Goal: Transaction & Acquisition: Book appointment/travel/reservation

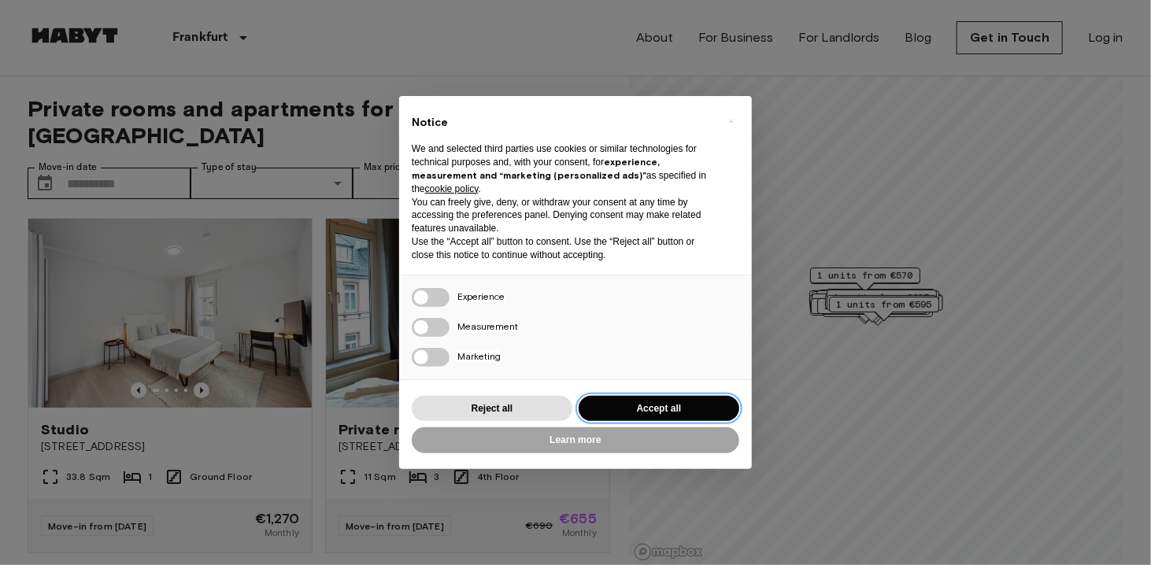
drag, startPoint x: 685, startPoint y: 405, endPoint x: 549, endPoint y: 369, distance: 140.8
click at [672, 406] on button "Accept all" at bounding box center [659, 409] width 161 height 26
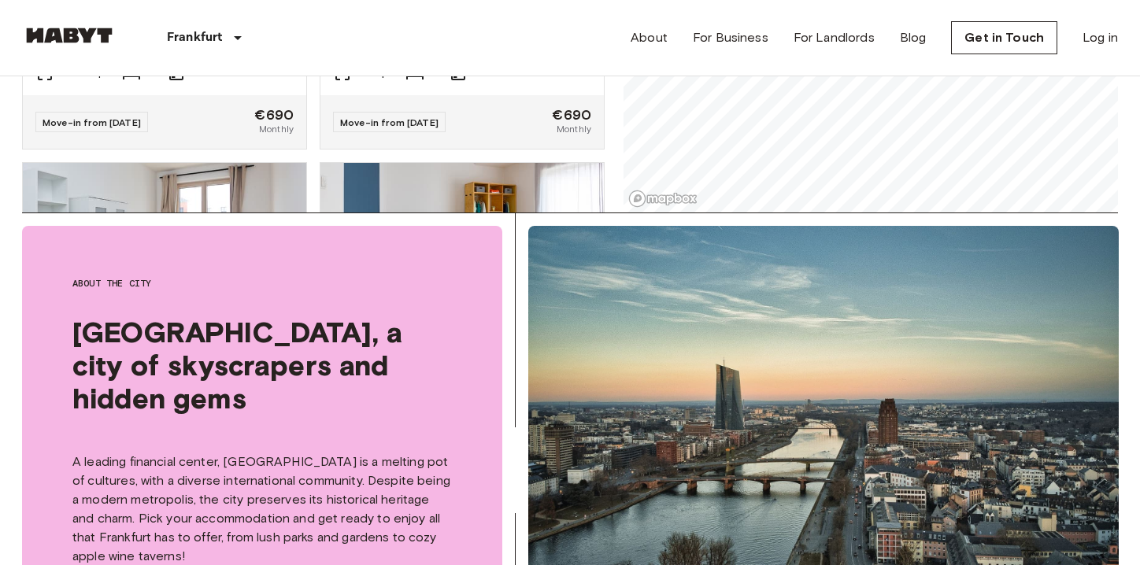
scroll to position [157, 0]
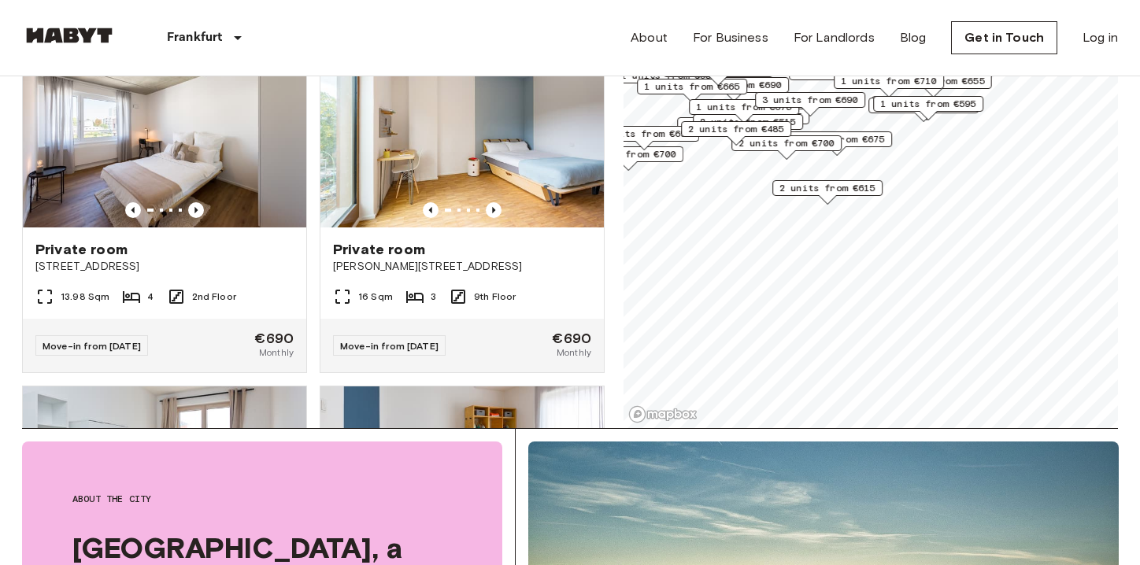
scroll to position [79, 0]
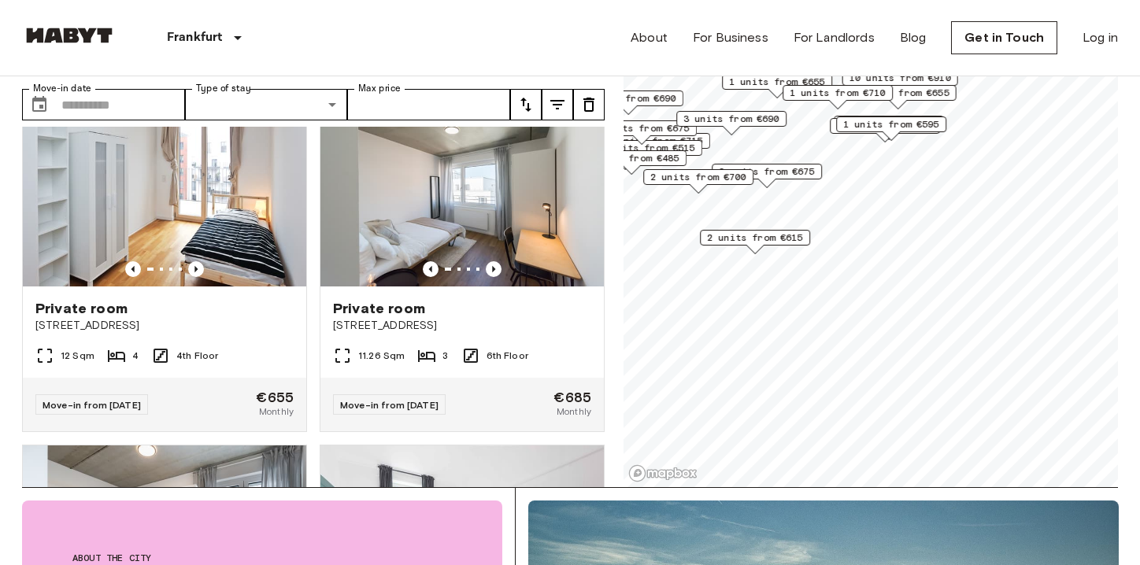
scroll to position [2123, 0]
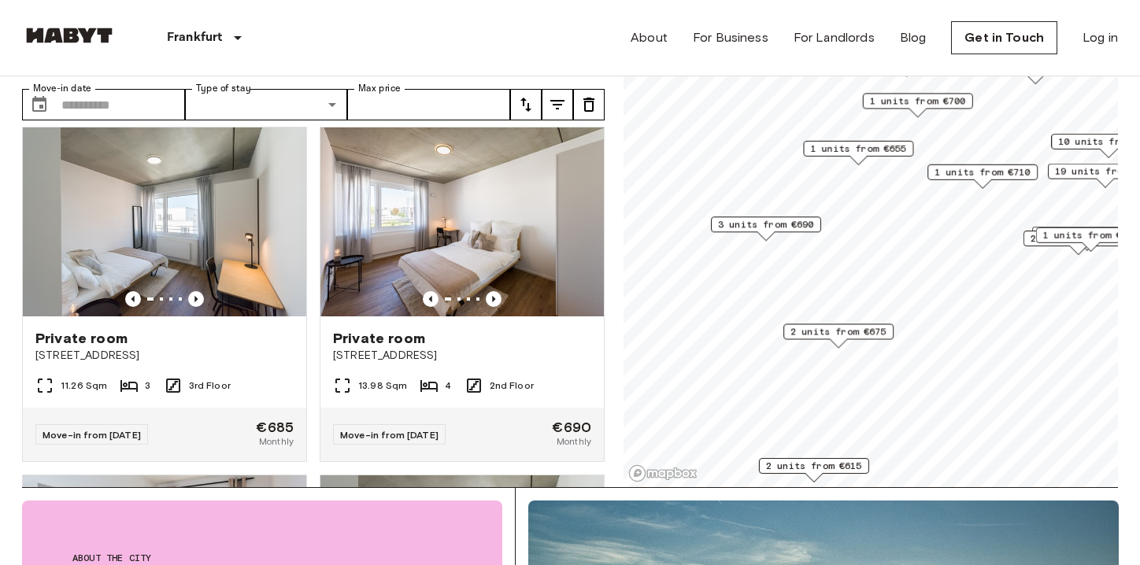
drag, startPoint x: 778, startPoint y: 279, endPoint x: 844, endPoint y: 340, distance: 90.3
click at [845, 340] on div "Map marker" at bounding box center [838, 343] width 17 height 9
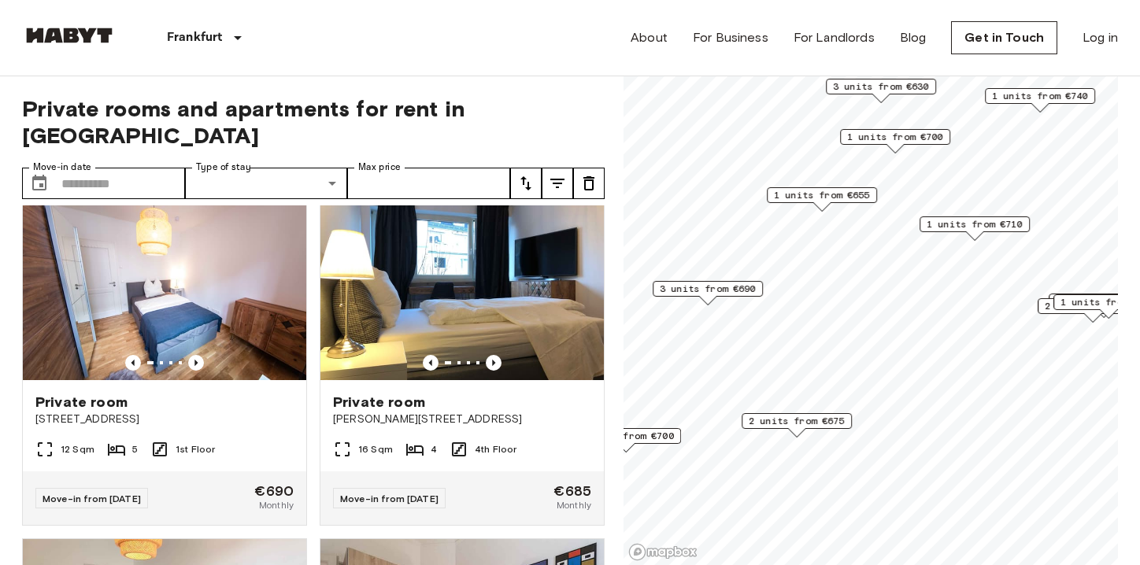
scroll to position [346, 0]
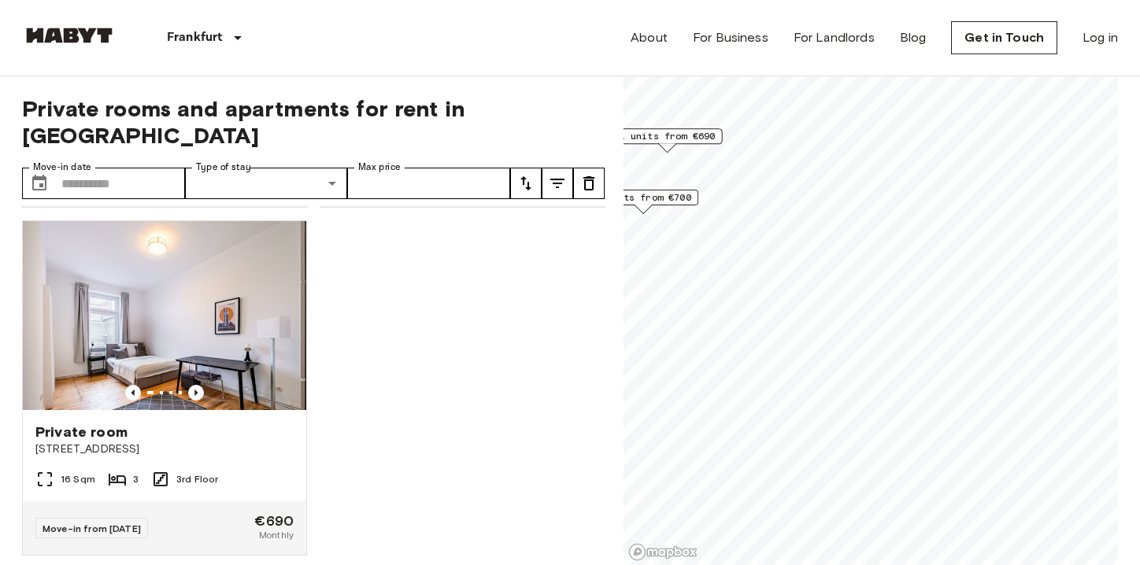
click at [342, 379] on div "Private rooms and apartments for rent in Frankfurt Move-in date ​ Move-in date …" at bounding box center [570, 321] width 1096 height 490
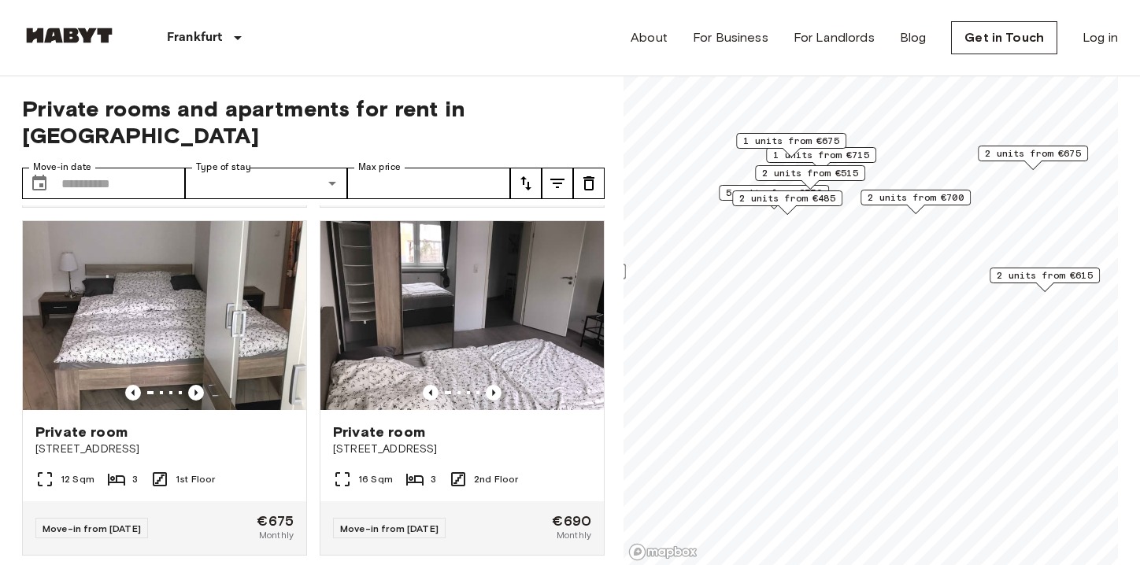
scroll to position [1768, 0]
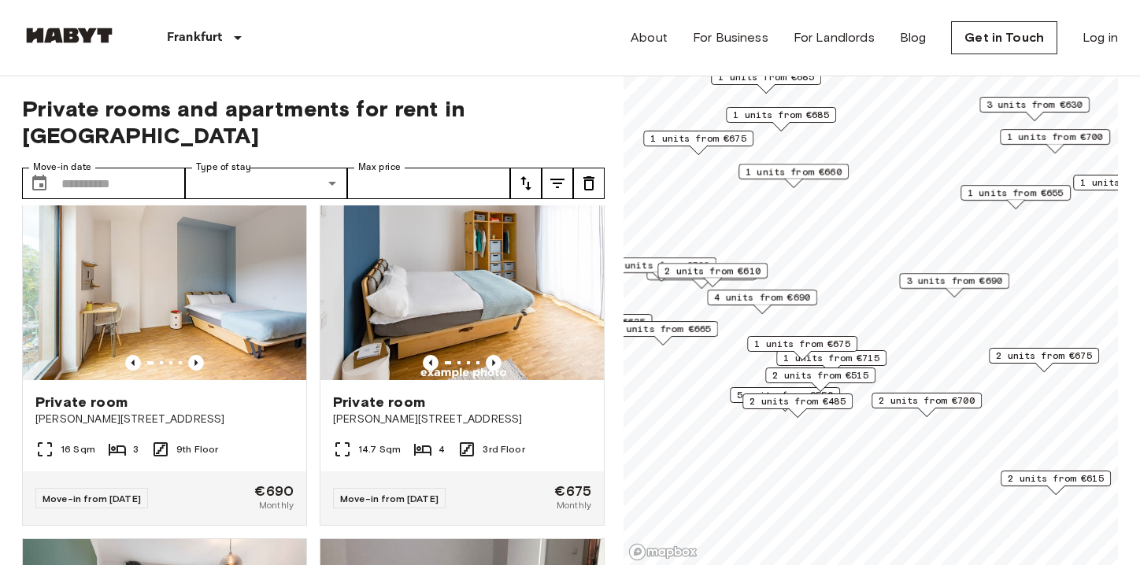
scroll to position [2123, 0]
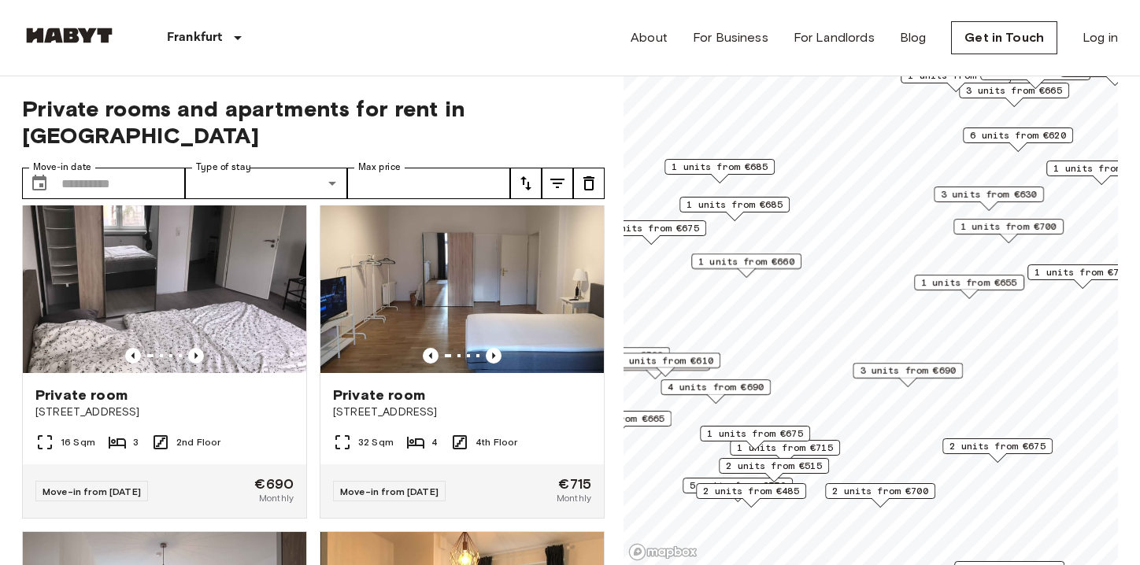
scroll to position [1768, 0]
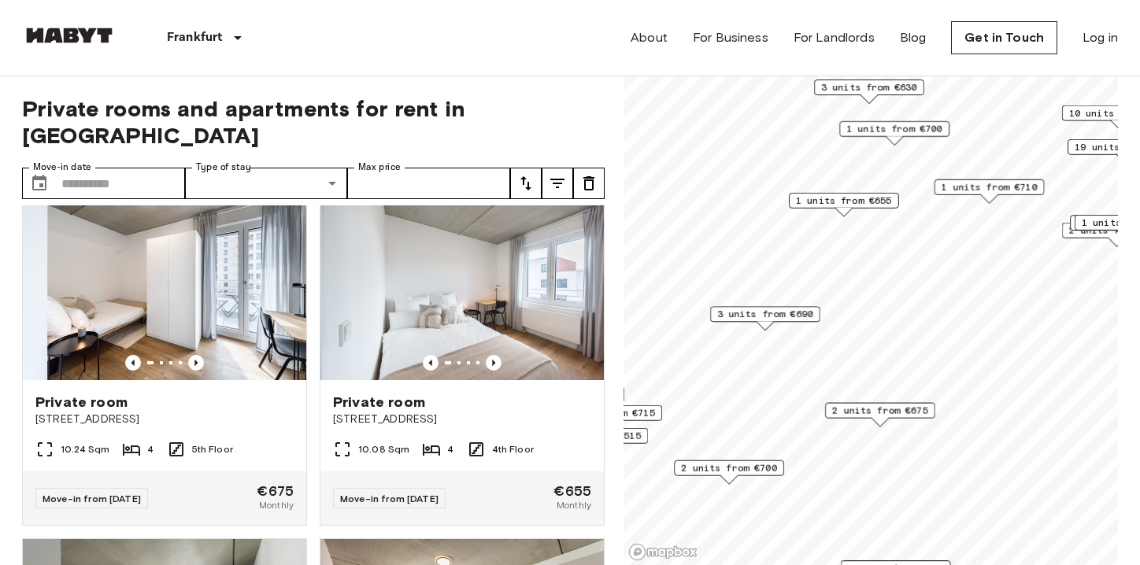
scroll to position [3190, 0]
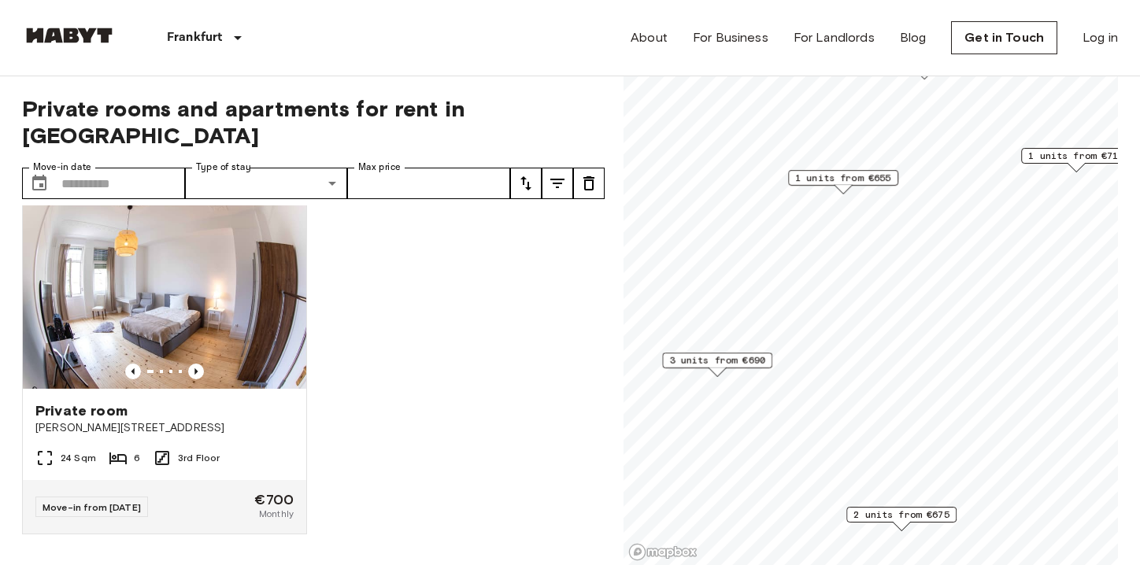
scroll to position [346, 0]
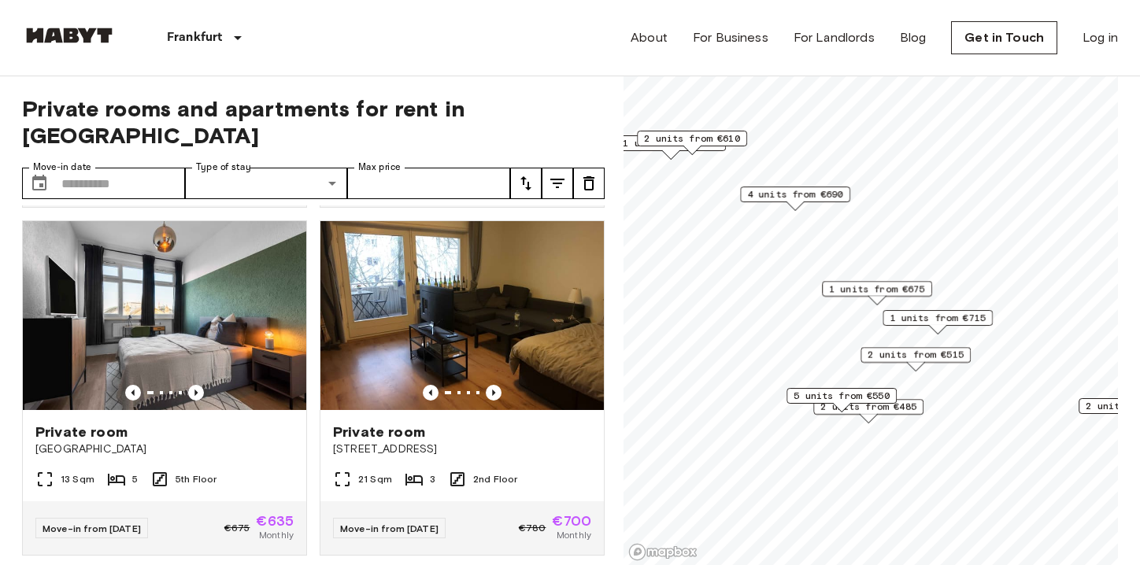
drag, startPoint x: 851, startPoint y: 376, endPoint x: 928, endPoint y: 298, distance: 109.1
click at [928, 298] on div "1 units from €675" at bounding box center [877, 293] width 110 height 24
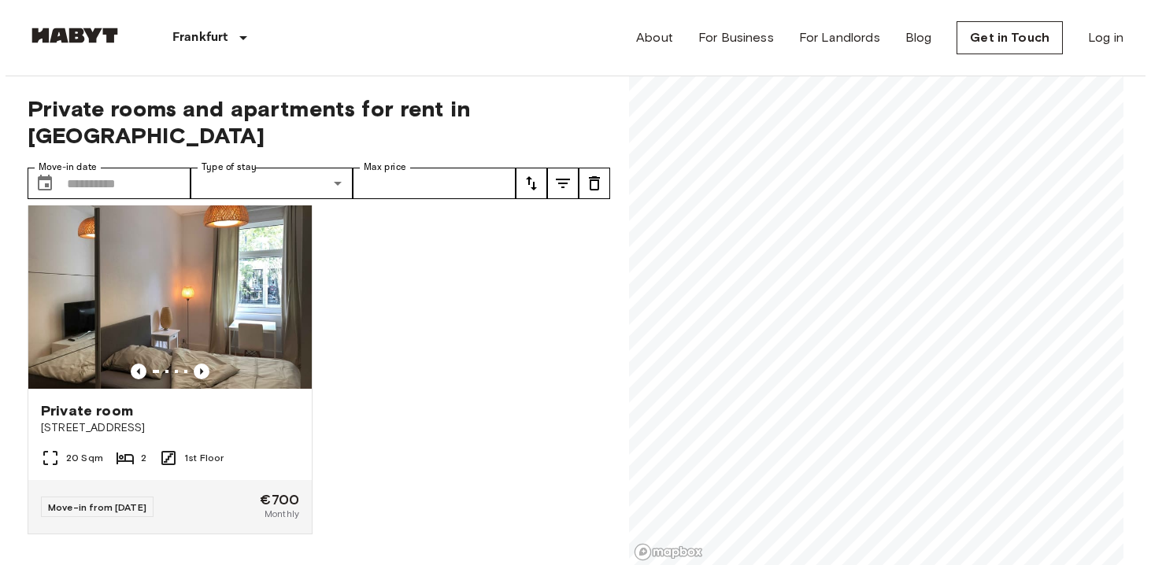
scroll to position [10, 0]
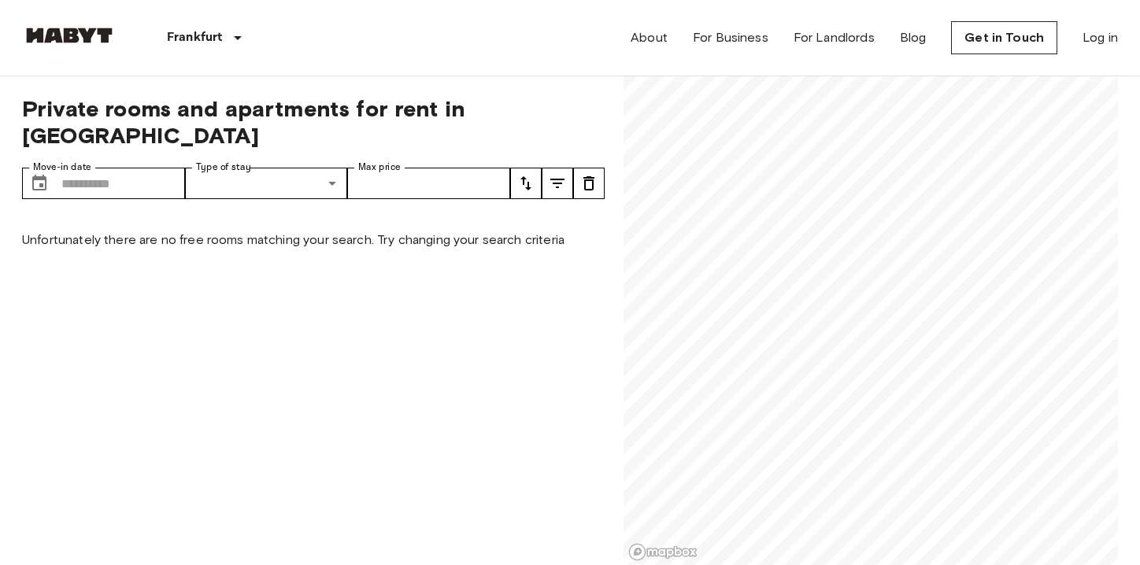
click at [429, 495] on div "Private rooms and apartments for rent in Frankfurt Move-in date ​ Move-in date …" at bounding box center [570, 321] width 1096 height 490
click at [409, 509] on div "Private rooms and apartments for rent in Frankfurt Move-in date ​ Move-in date …" at bounding box center [570, 321] width 1096 height 490
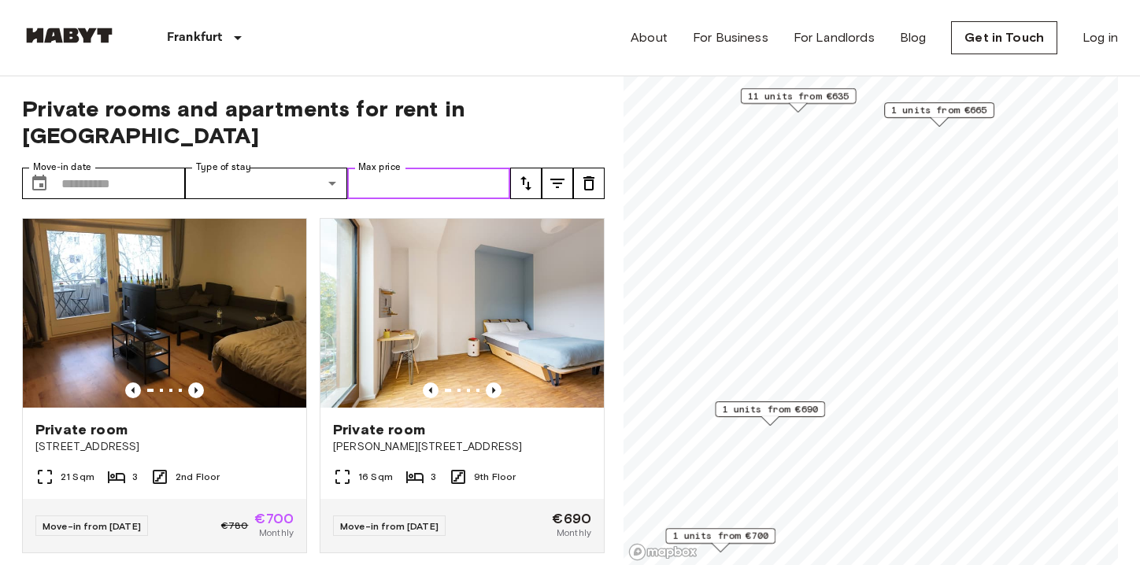
click at [441, 168] on input "Max price" at bounding box center [428, 183] width 163 height 31
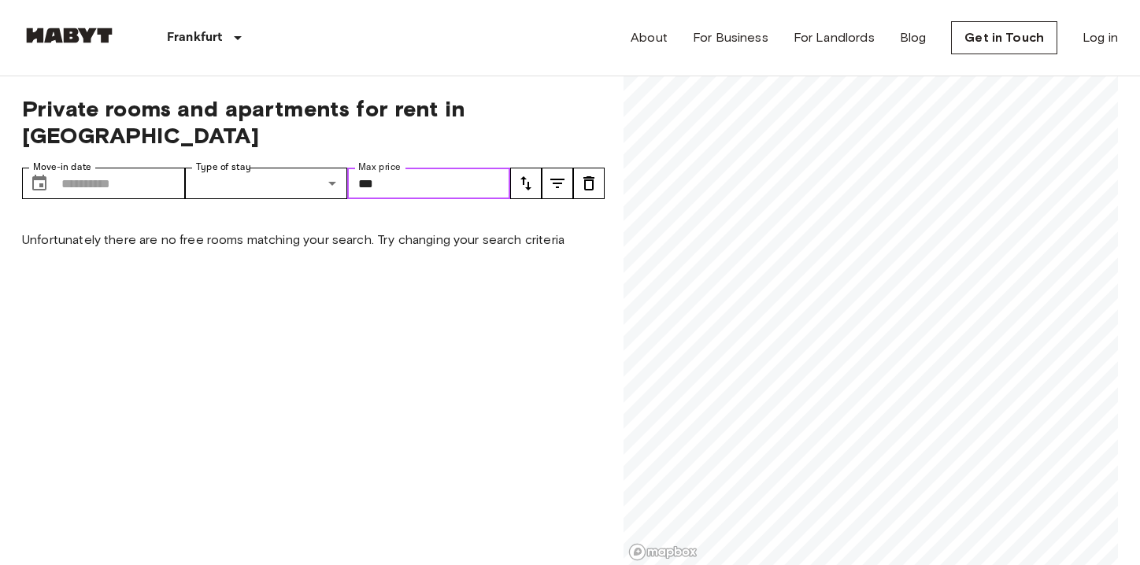
type input "***"
click at [555, 174] on icon "tune" at bounding box center [557, 183] width 19 height 19
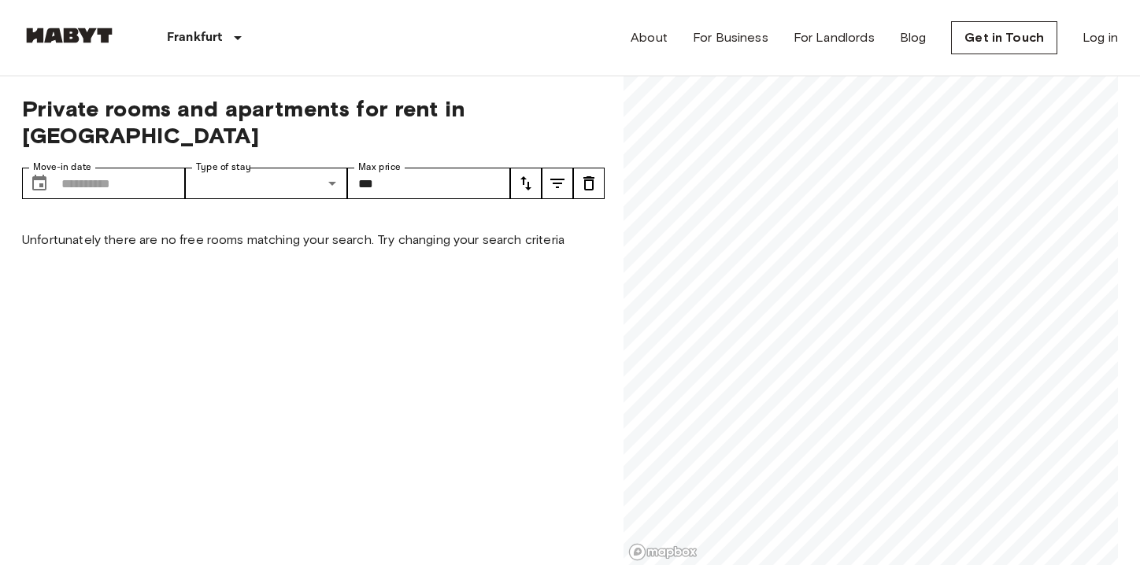
click at [329, 34] on div "Frankfurt Europe Amsterdam Berlin Brussels Cologne Dusseldorf Frankfurt Graz Ha…" at bounding box center [570, 38] width 1096 height 76
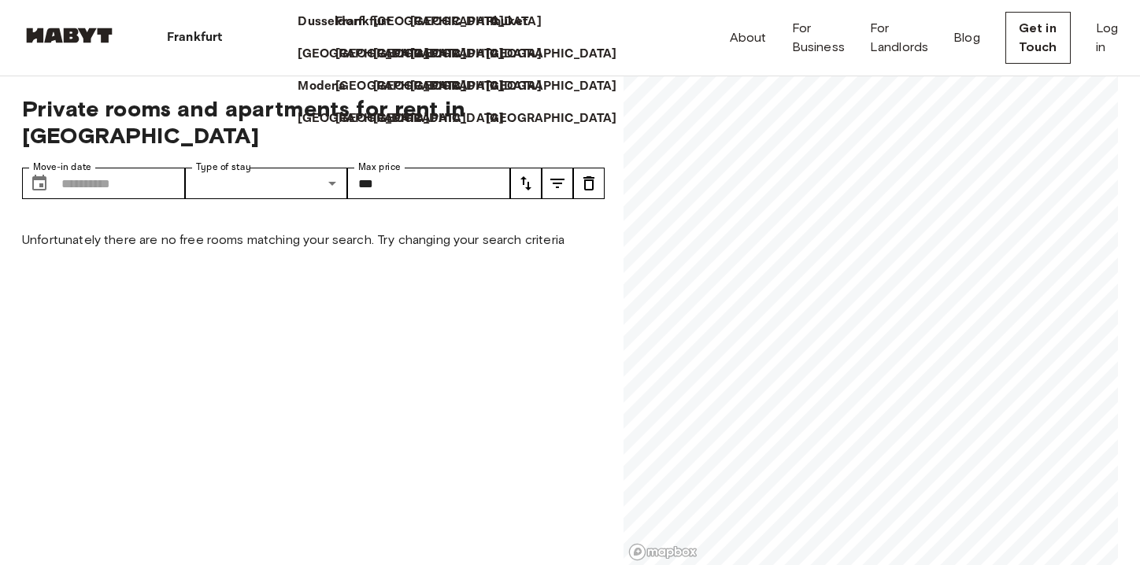
click at [228, 38] on icon at bounding box center [228, 38] width 0 height 0
click at [198, 432] on div "Private rooms and apartments for rent in Frankfurt Move-in date ​ Move-in date …" at bounding box center [313, 321] width 583 height 490
click at [181, 33] on p "Frankfurt" at bounding box center [194, 37] width 55 height 19
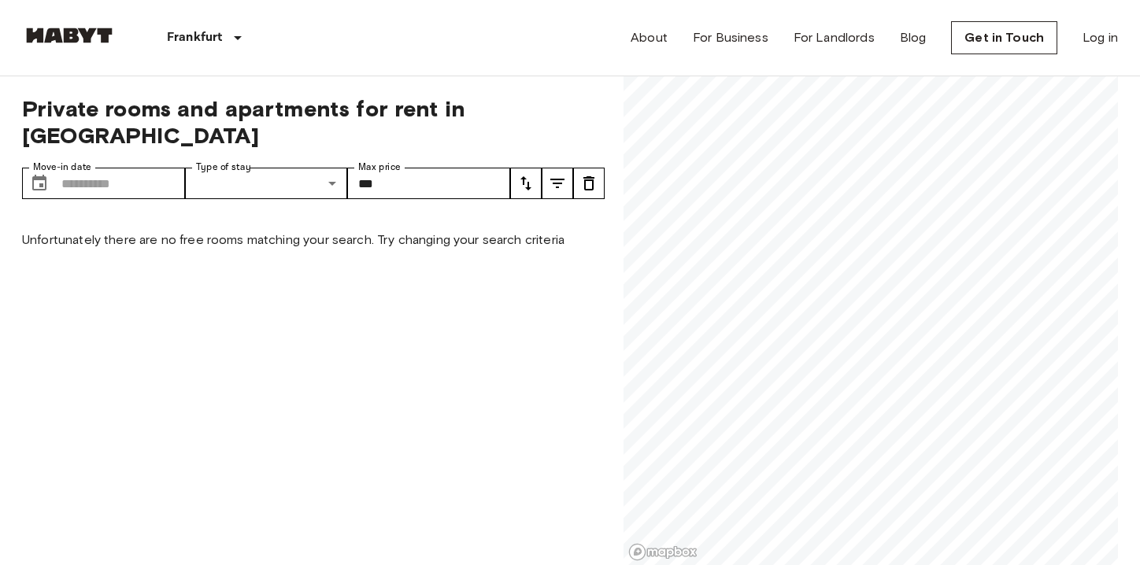
click at [523, 176] on icon "tune" at bounding box center [526, 183] width 11 height 14
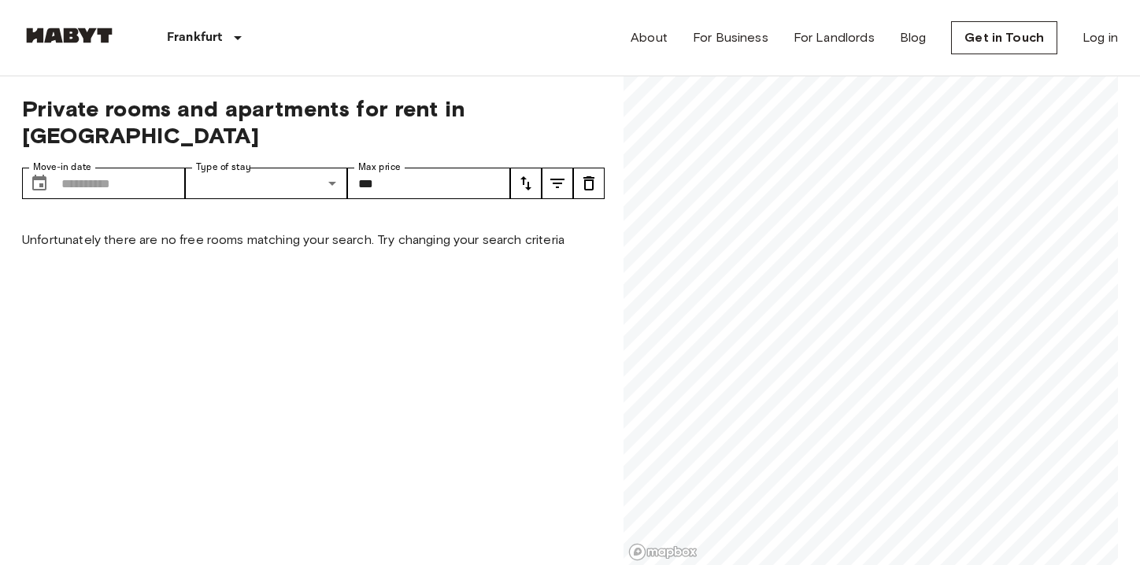
click at [552, 179] on icon "tune" at bounding box center [557, 183] width 14 height 9
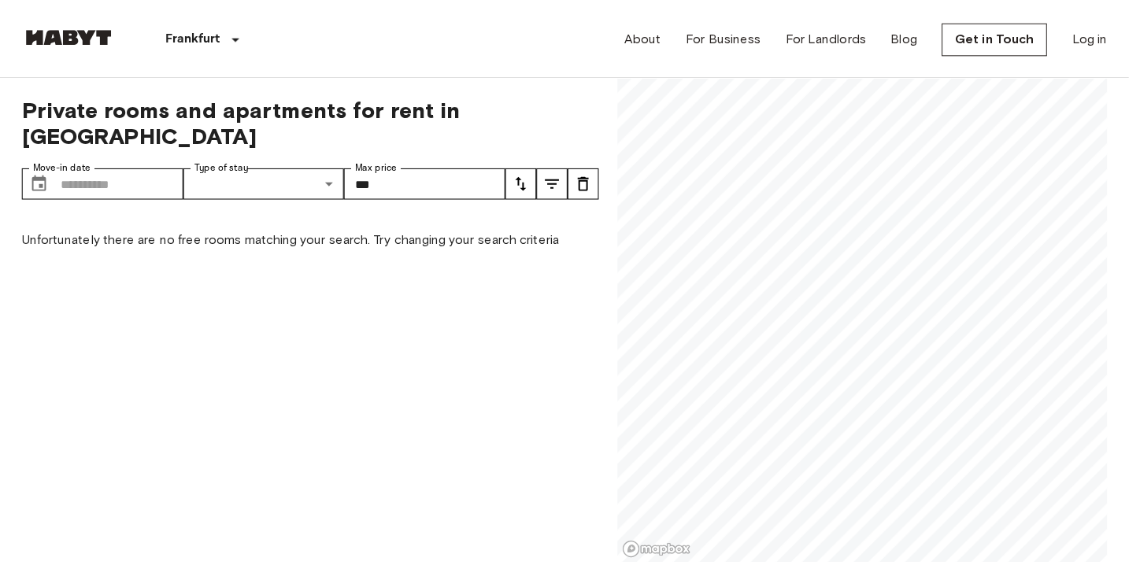
scroll to position [491, 0]
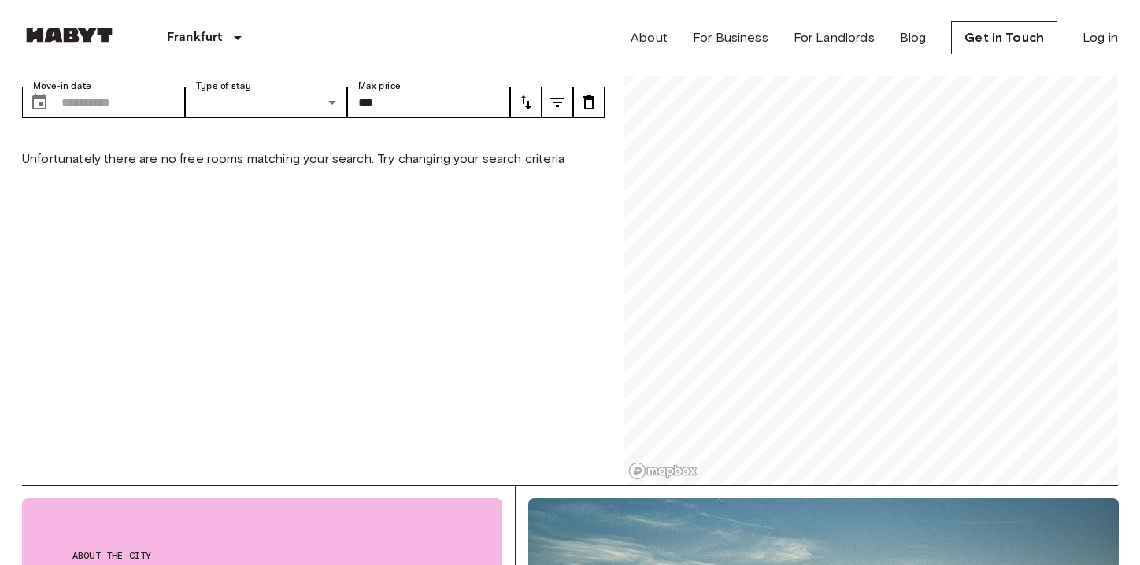
scroll to position [79, 0]
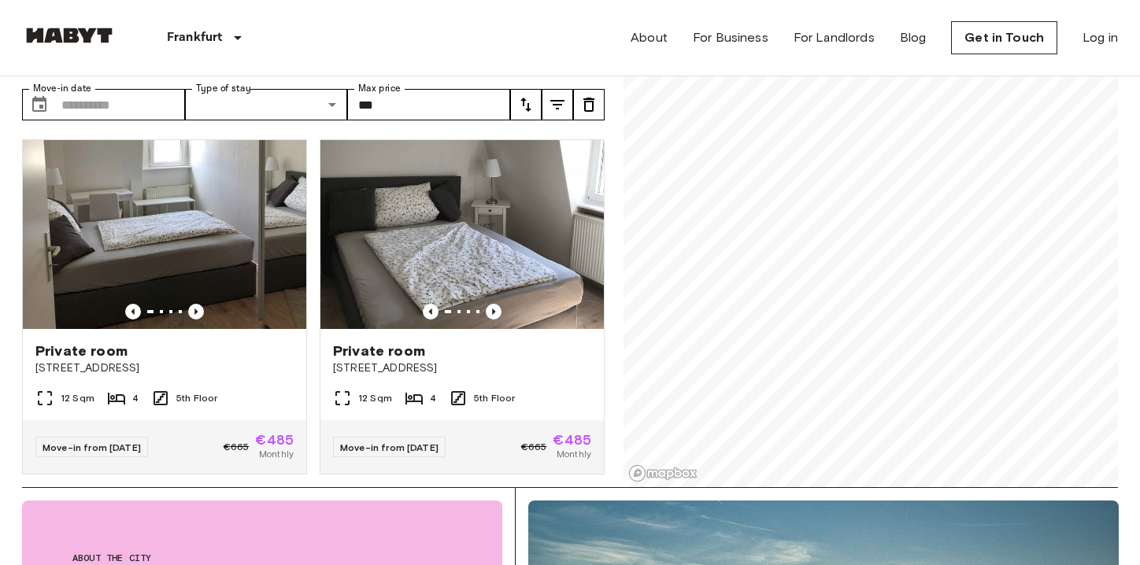
click at [615, 154] on div "Private rooms and apartments for rent in Frankfurt Move-in date ​ Move-in date …" at bounding box center [570, 243] width 1096 height 490
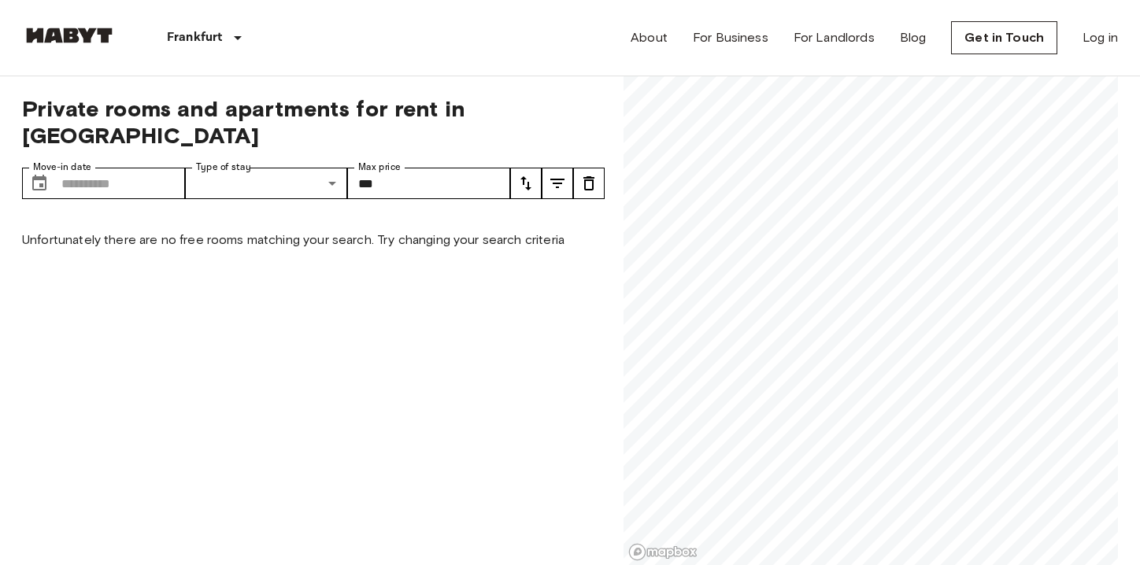
click at [558, 179] on icon "tune" at bounding box center [557, 183] width 14 height 9
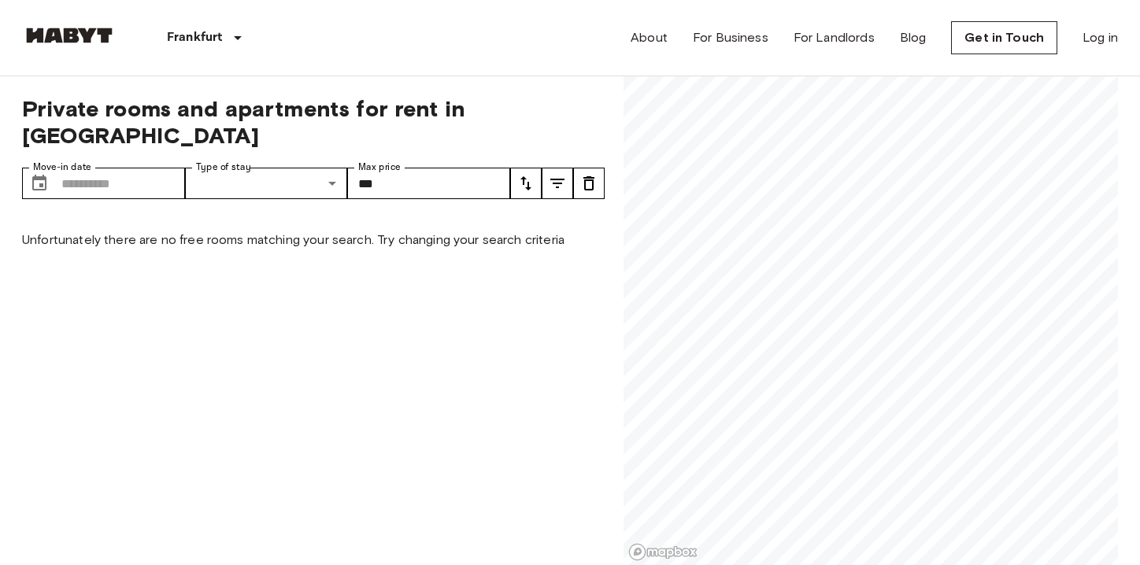
click at [470, 231] on p "Unfortunately there are no free rooms matching your search. Try changing your s…" at bounding box center [313, 240] width 583 height 19
click at [376, 239] on p "Unfortunately there are no free rooms matching your search. Try changing your s…" at bounding box center [313, 240] width 583 height 19
click at [595, 174] on icon "tune" at bounding box center [589, 183] width 19 height 19
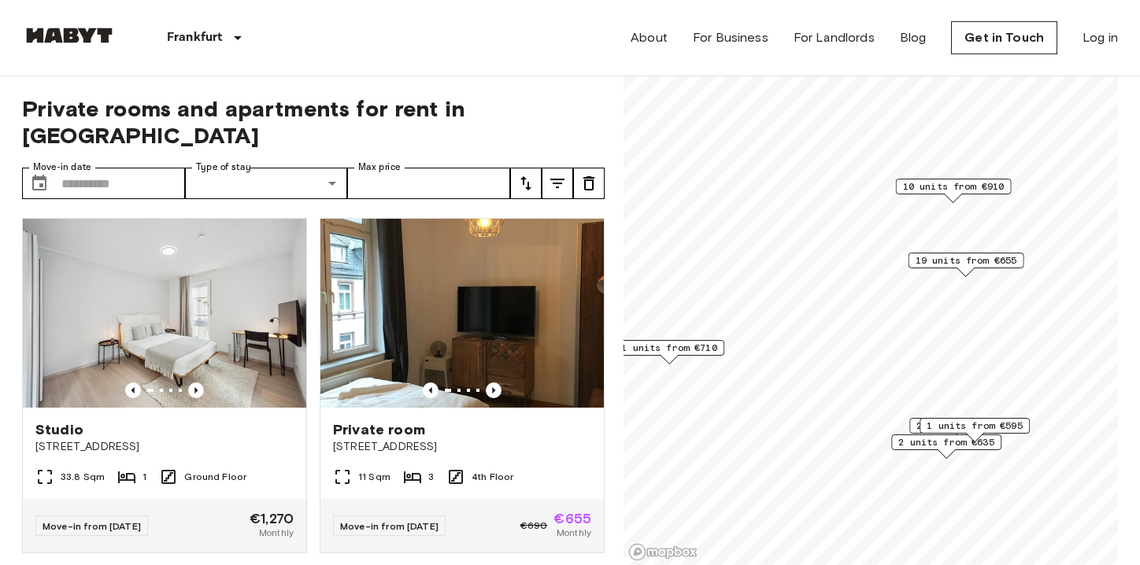
click at [520, 174] on icon "tune" at bounding box center [526, 183] width 19 height 19
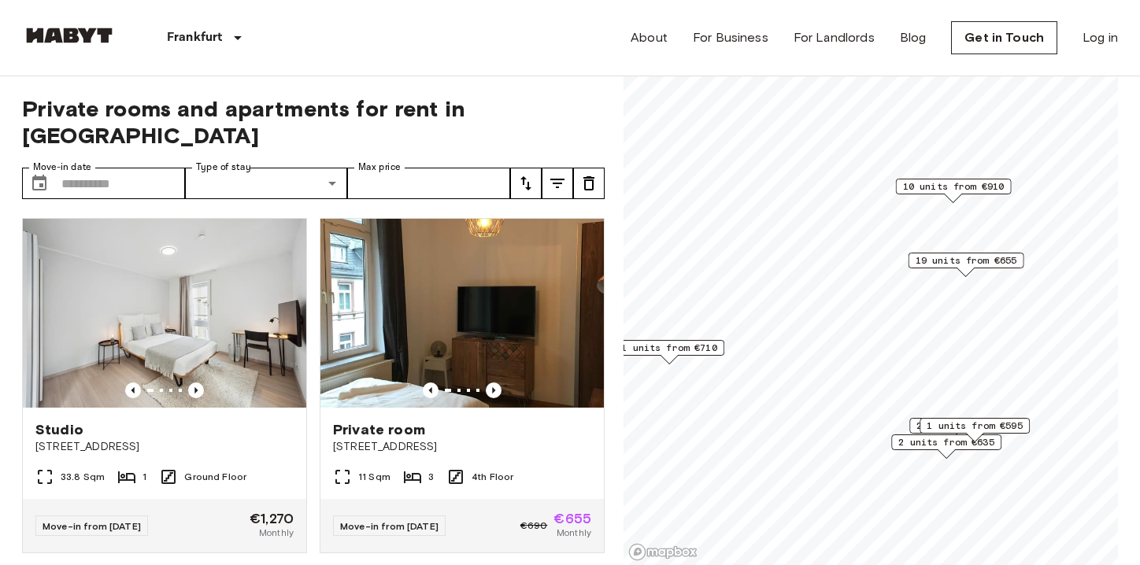
click at [554, 174] on icon "tune" at bounding box center [557, 183] width 19 height 19
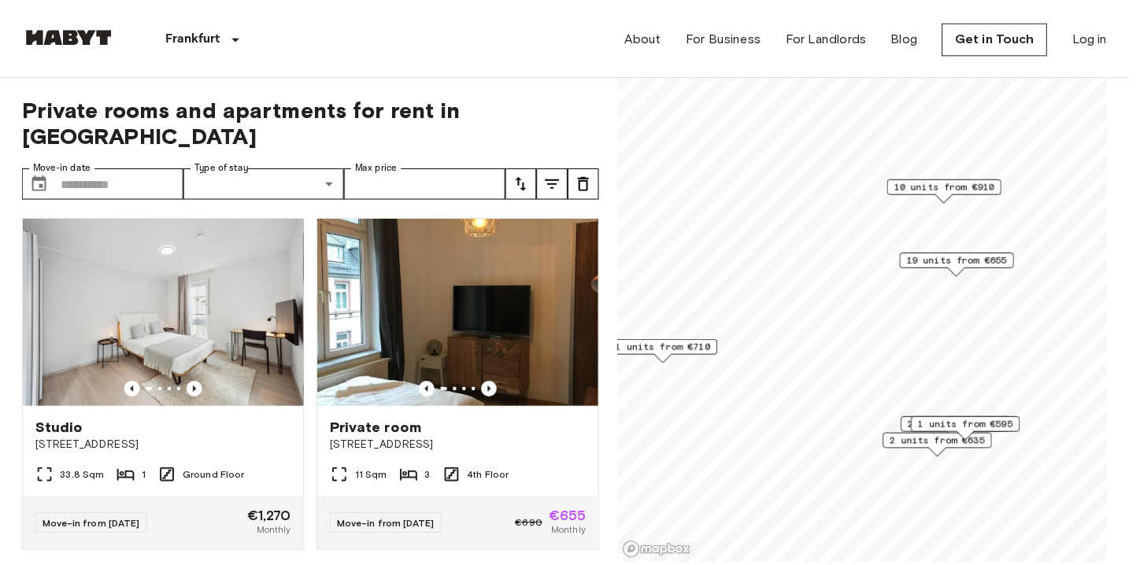
scroll to position [472, 0]
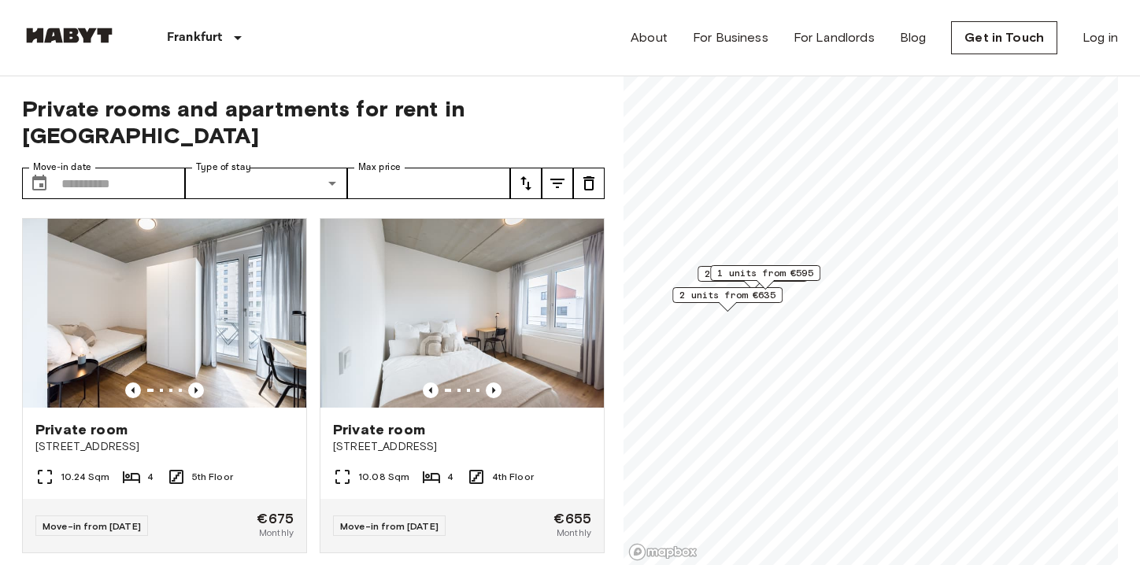
click at [748, 301] on span "2 units from €635" at bounding box center [728, 295] width 96 height 14
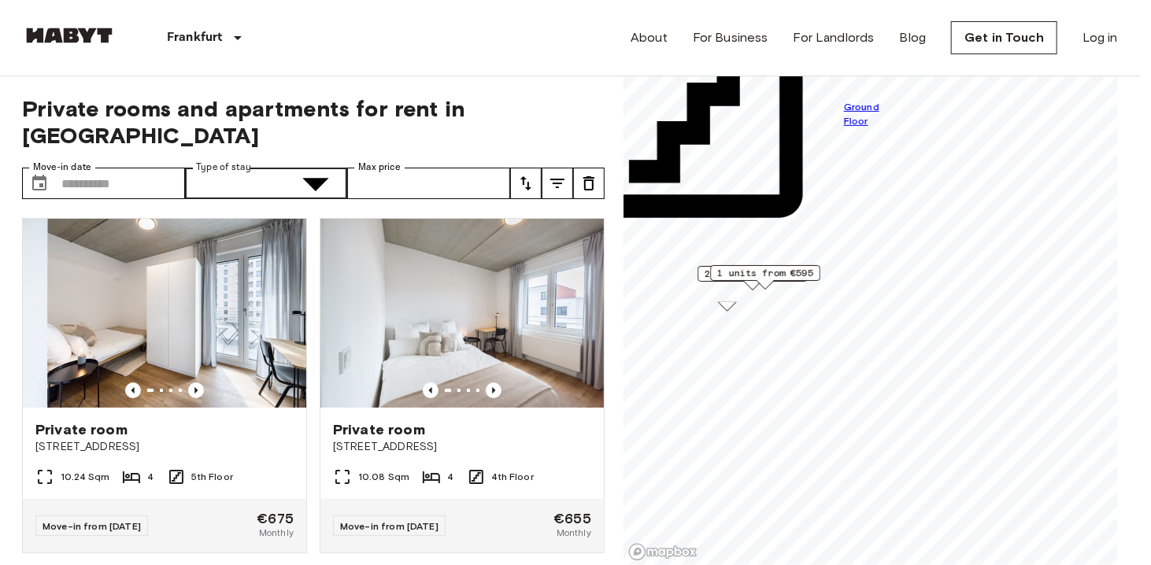
type input "**********"
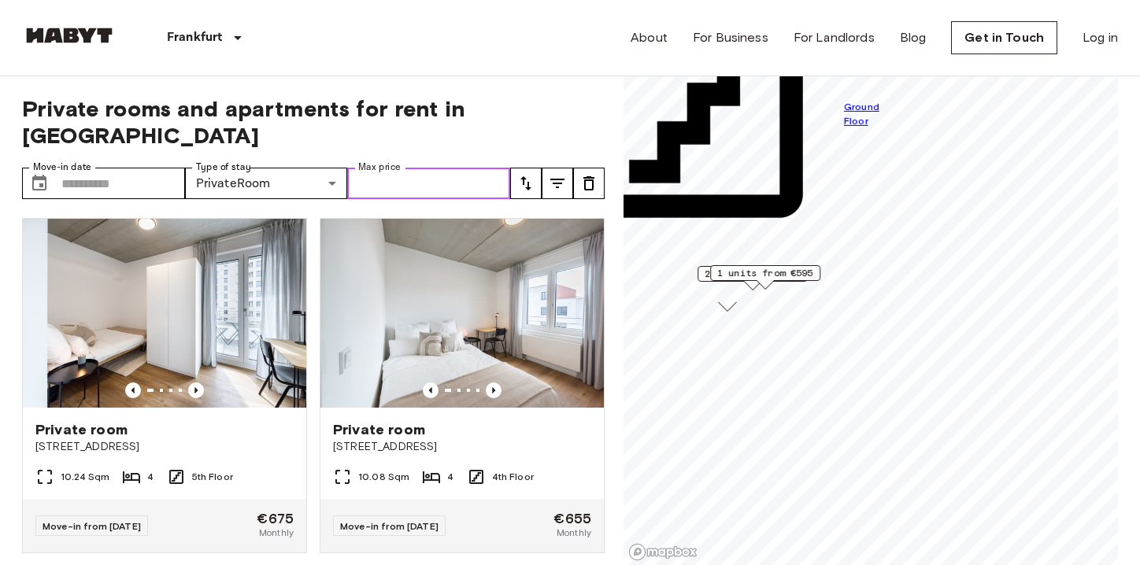
click at [406, 168] on input "Max price" at bounding box center [428, 183] width 163 height 31
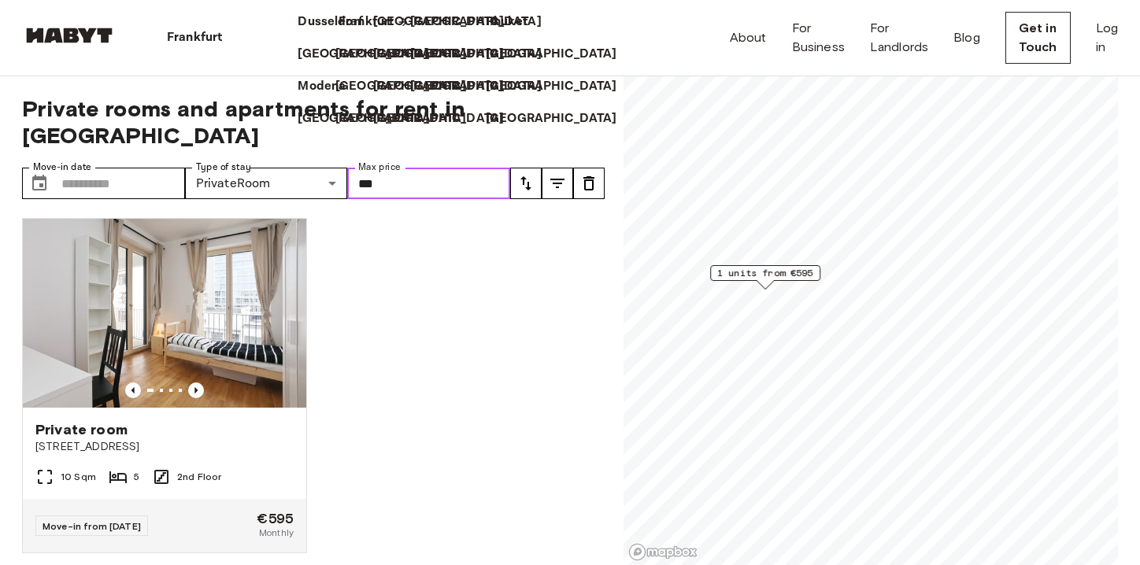
type input "***"
click at [339, 31] on p "Frankfurt" at bounding box center [366, 22] width 55 height 19
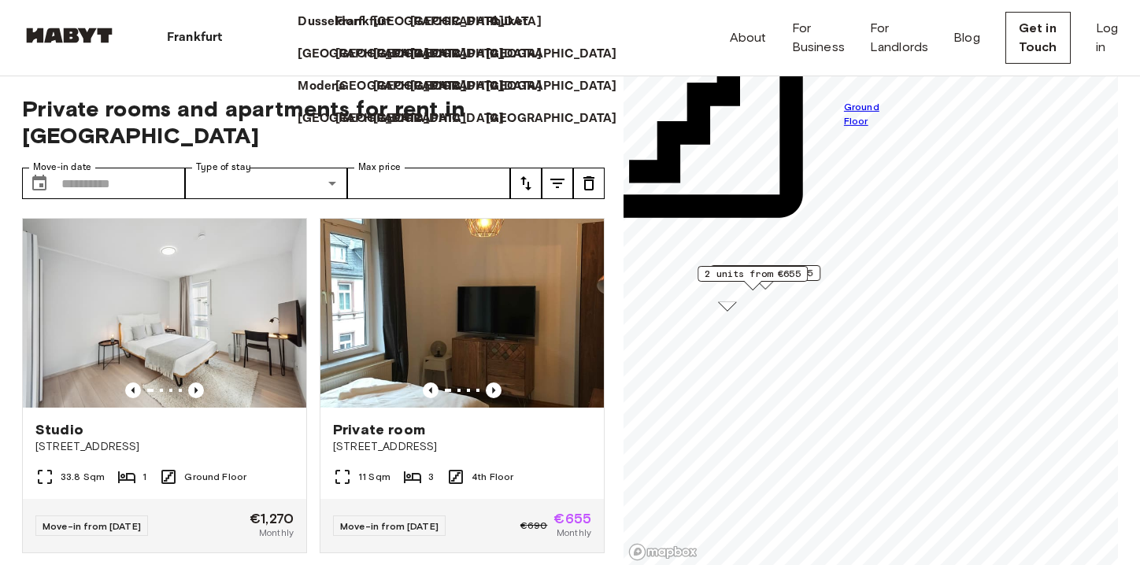
click at [298, 31] on div "Dusseldorf" at bounding box center [317, 15] width 38 height 32
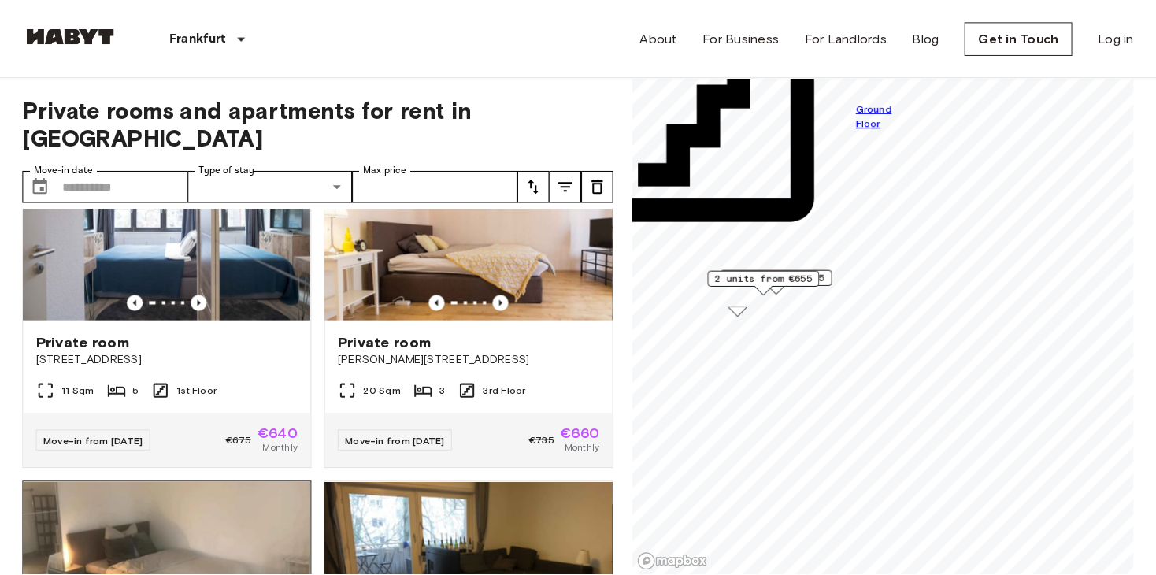
scroll to position [787, 0]
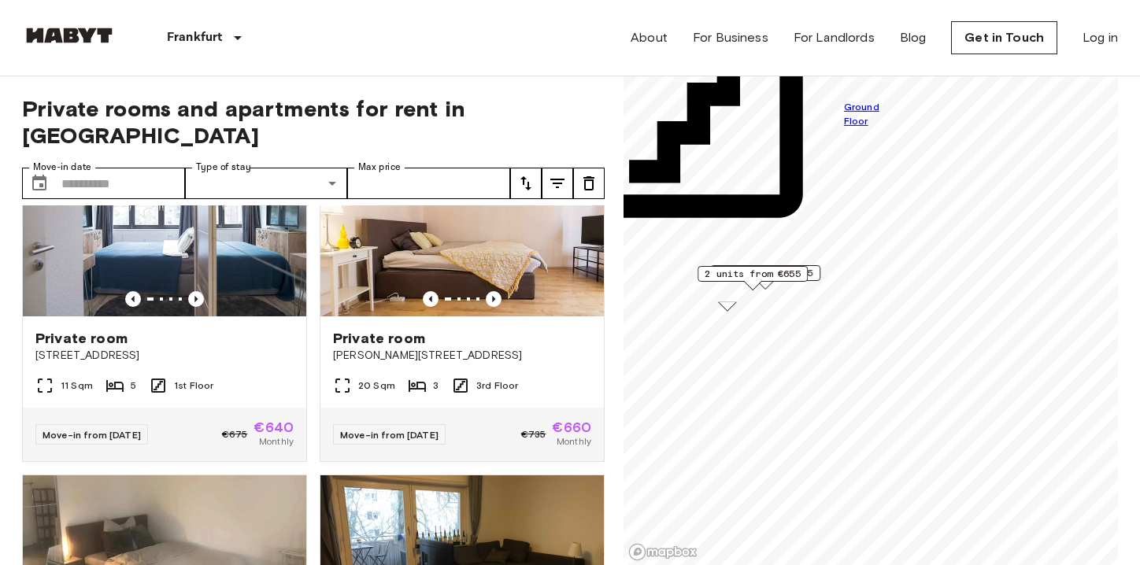
click at [72, 38] on img at bounding box center [69, 36] width 94 height 16
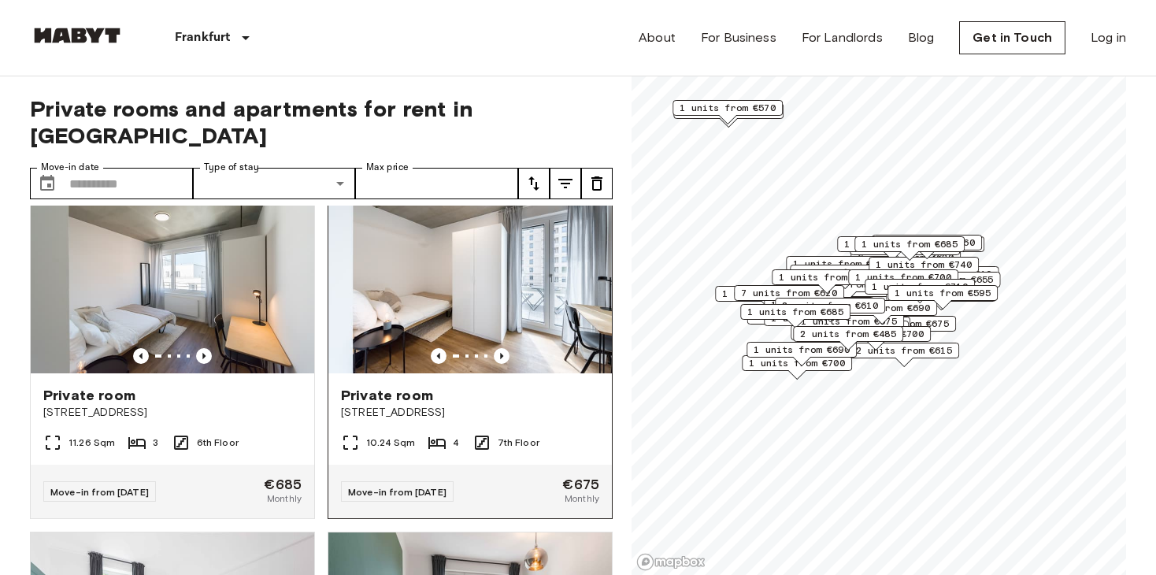
scroll to position [3594, 0]
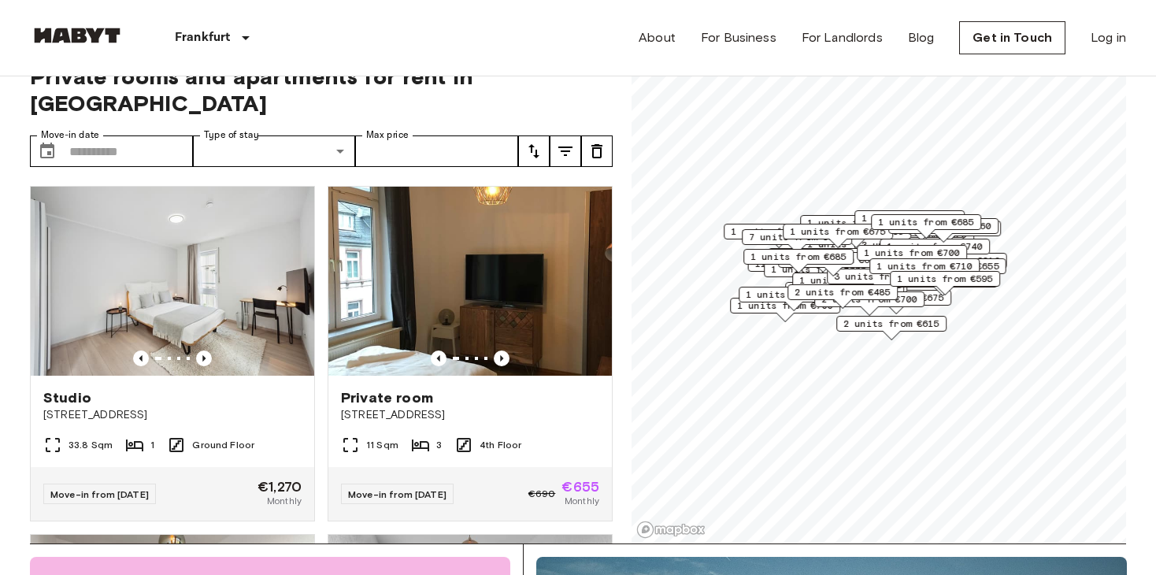
scroll to position [79, 0]
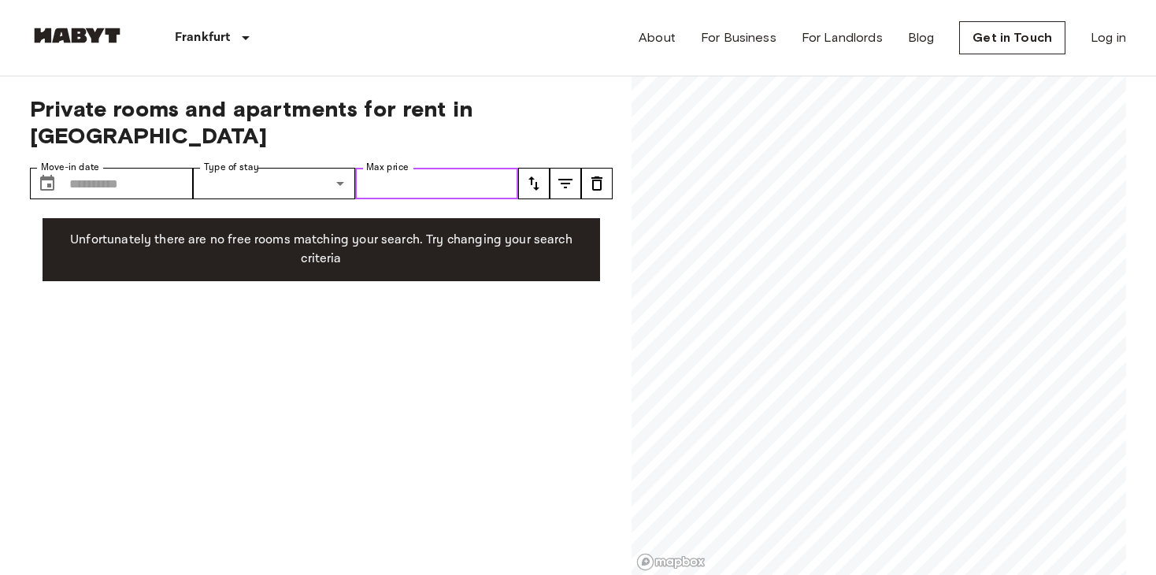
click at [472, 168] on input "Max price" at bounding box center [436, 183] width 163 height 31
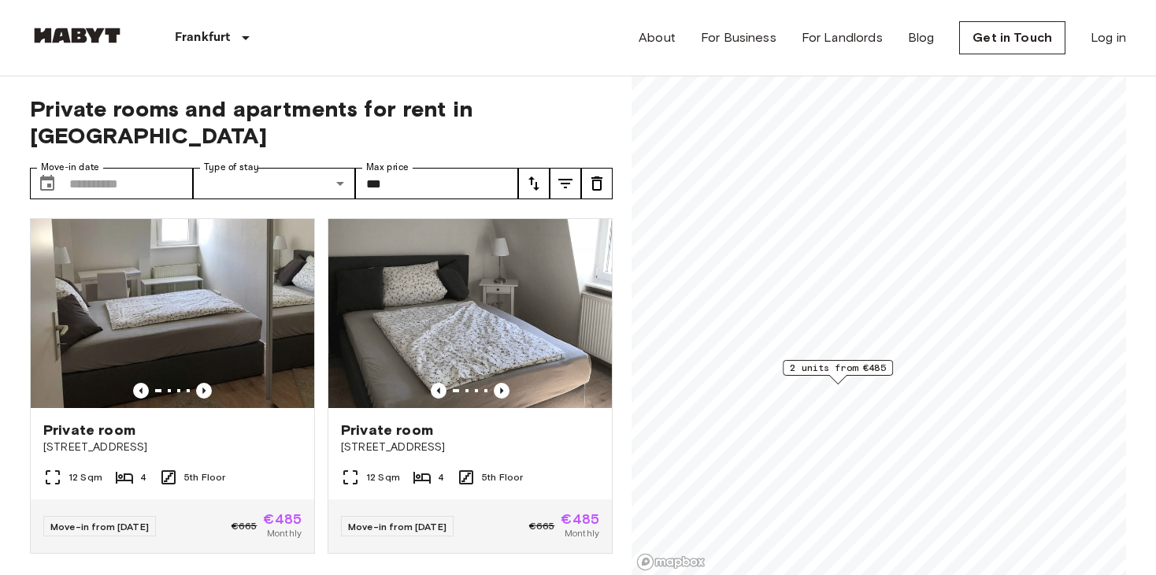
drag, startPoint x: 767, startPoint y: 343, endPoint x: 856, endPoint y: 365, distance: 91.7
click at [856, 365] on span "2 units from €485" at bounding box center [838, 368] width 96 height 14
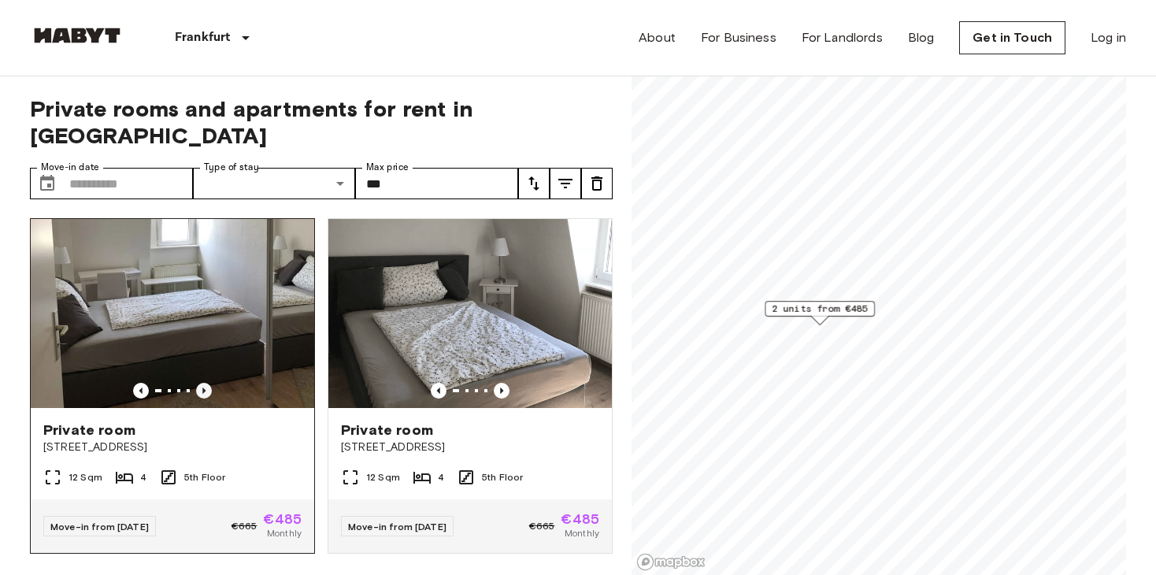
click at [207, 383] on icon "Previous image" at bounding box center [204, 391] width 16 height 16
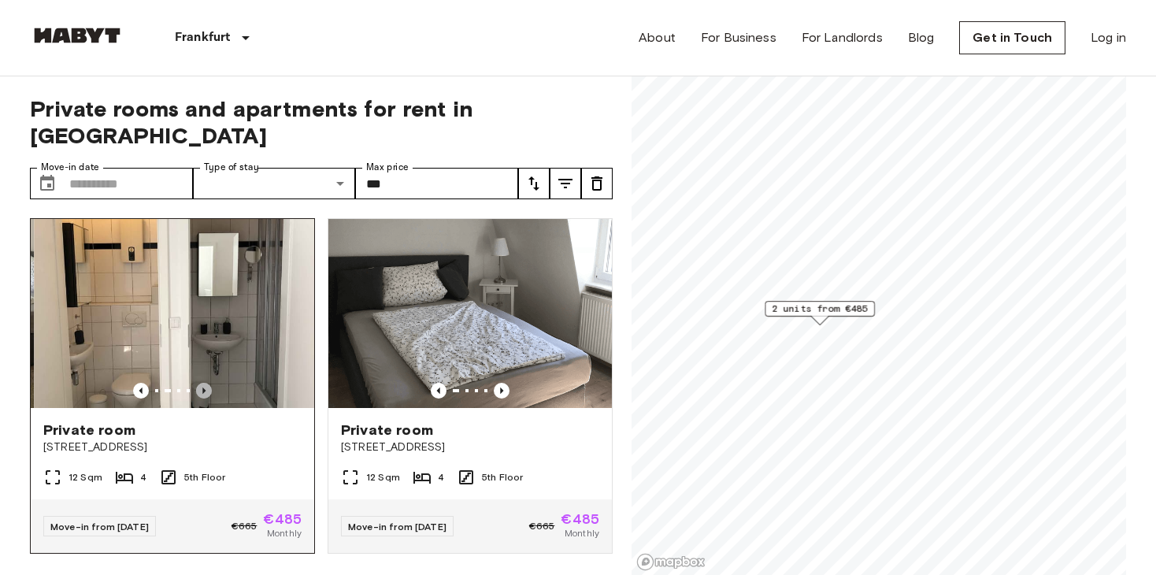
click at [207, 383] on icon "Previous image" at bounding box center [204, 391] width 16 height 16
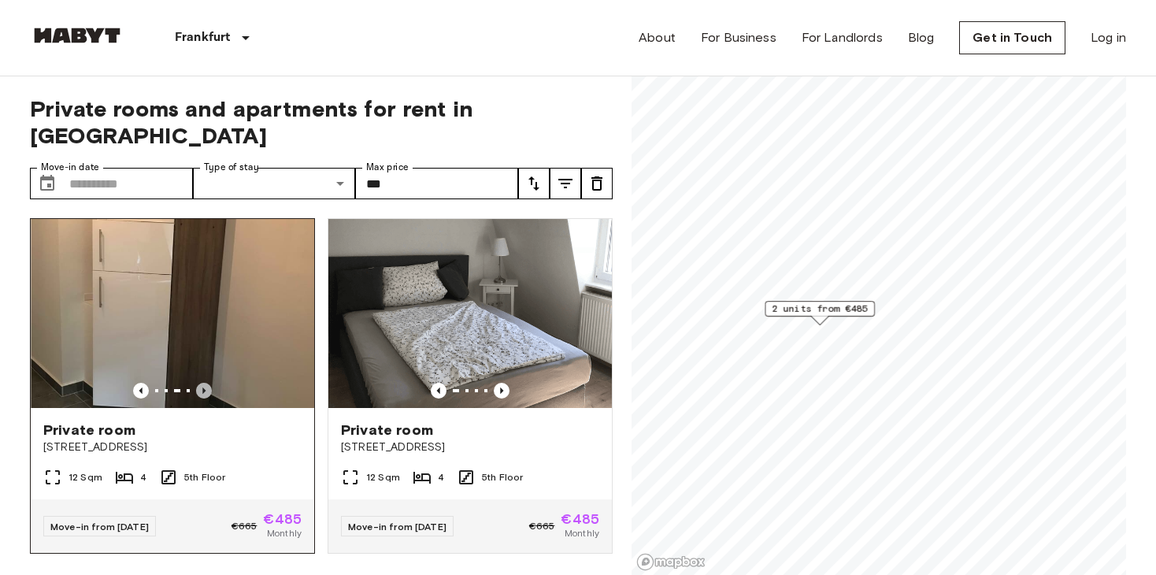
click at [207, 383] on icon "Previous image" at bounding box center [204, 391] width 16 height 16
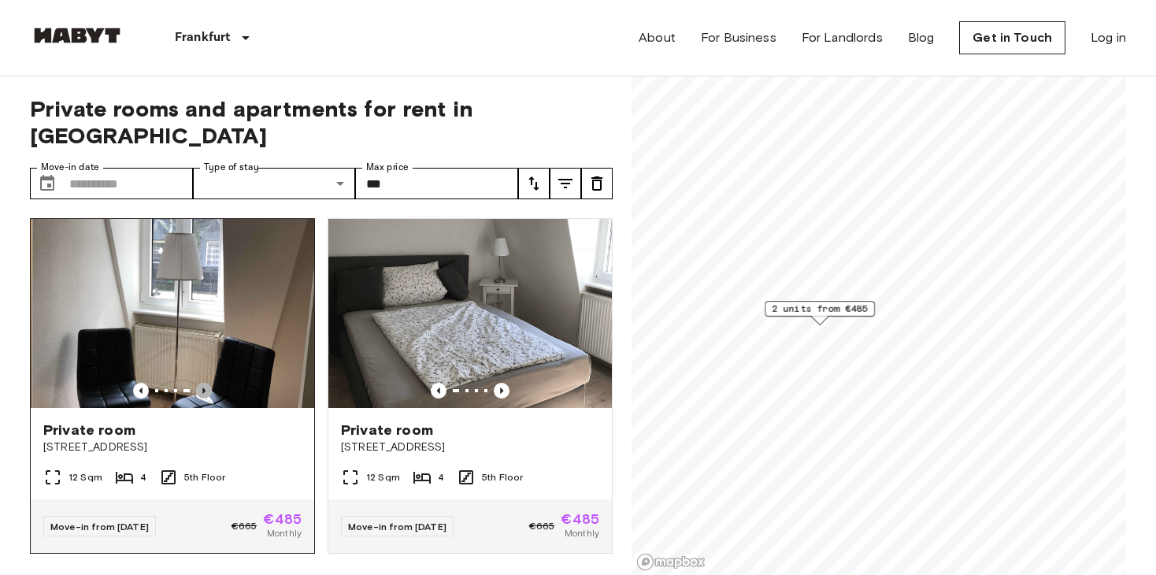
click at [207, 383] on icon "Previous image" at bounding box center [204, 391] width 16 height 16
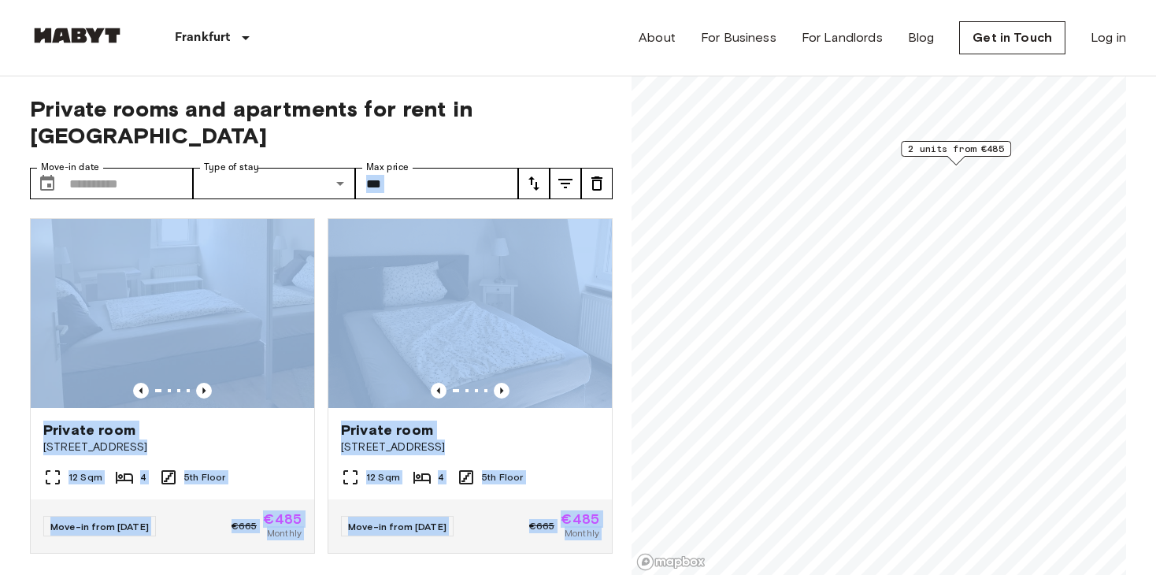
click at [891, 288] on div "Private rooms and apartments for rent in Frankfurt Move-in date ​ Move-in date …" at bounding box center [578, 325] width 1096 height 499
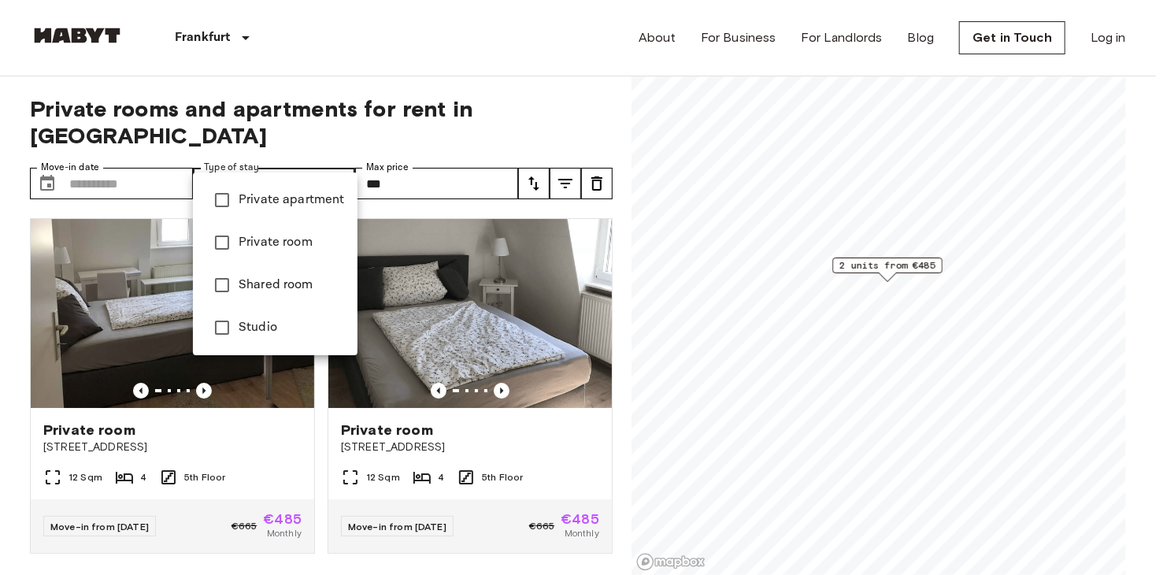
click at [449, 157] on div at bounding box center [583, 287] width 1167 height 575
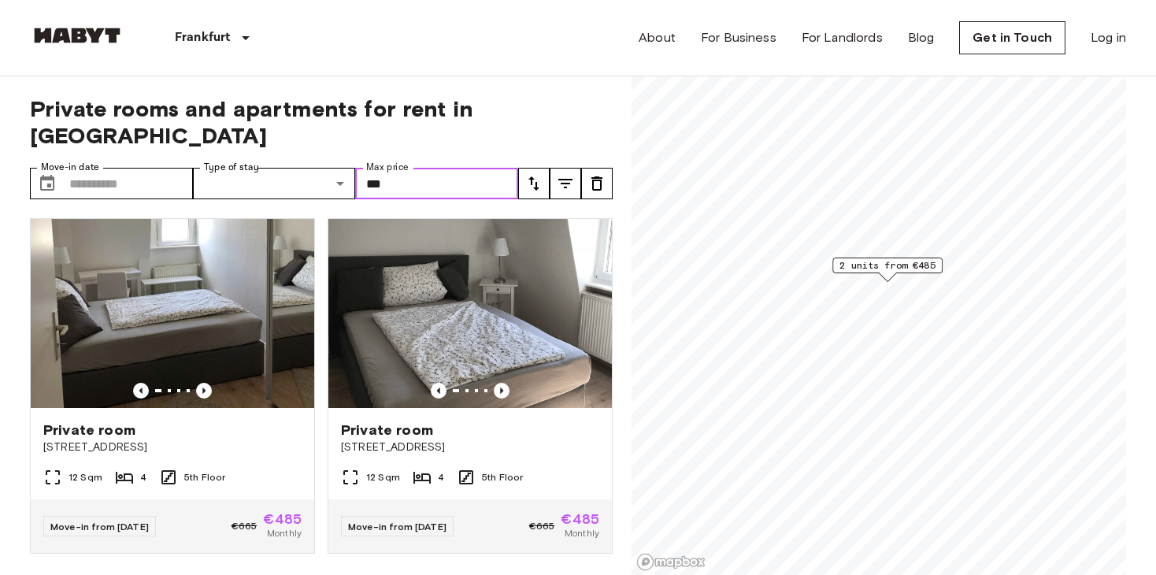
click at [410, 168] on input "***" at bounding box center [436, 183] width 163 height 31
type input "*"
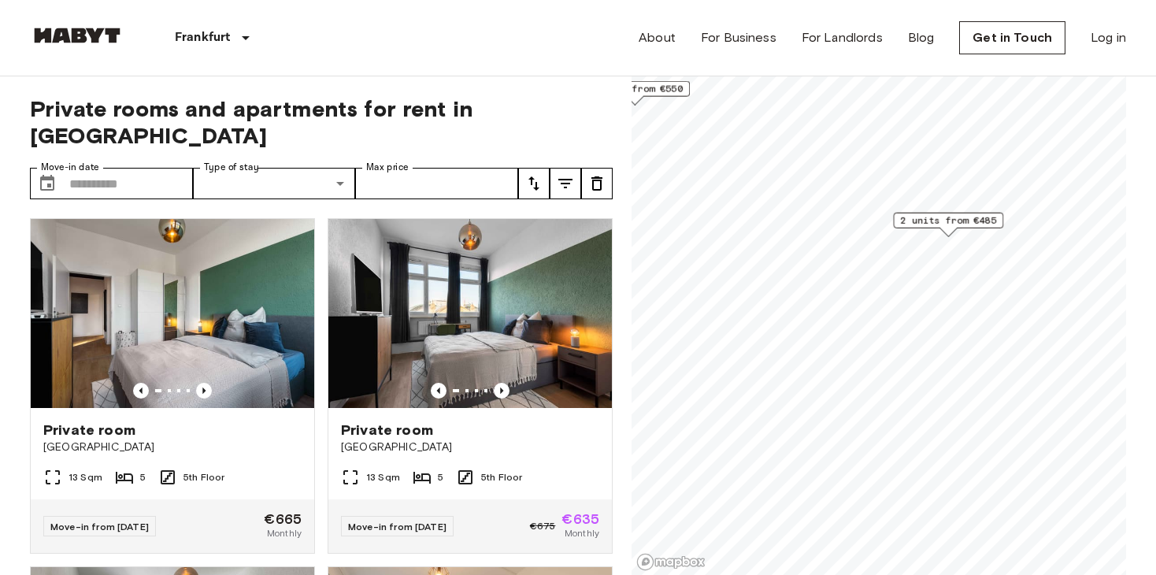
click at [891, 334] on span "5 units from €550" at bounding box center [896, 333] width 96 height 14
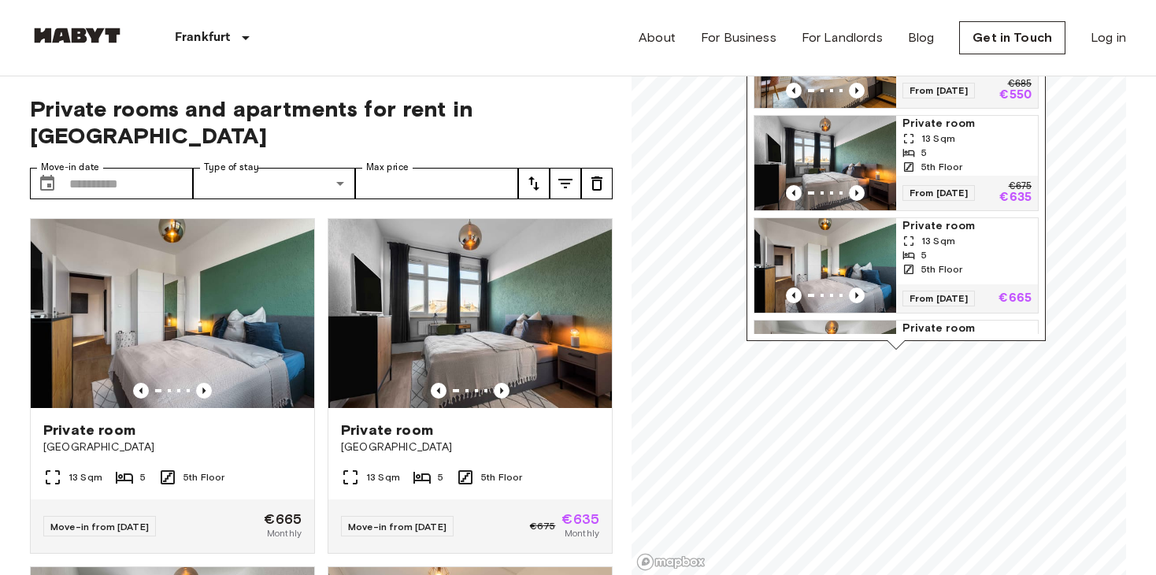
click at [1003, 100] on p "€550" at bounding box center [1015, 95] width 32 height 13
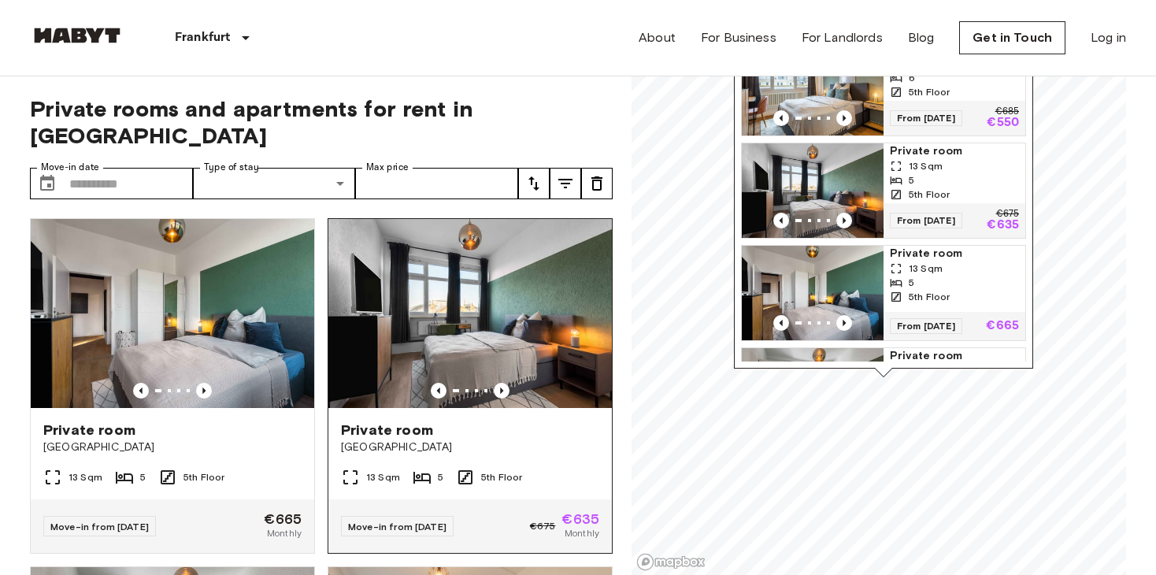
click at [418, 260] on img at bounding box center [469, 313] width 283 height 189
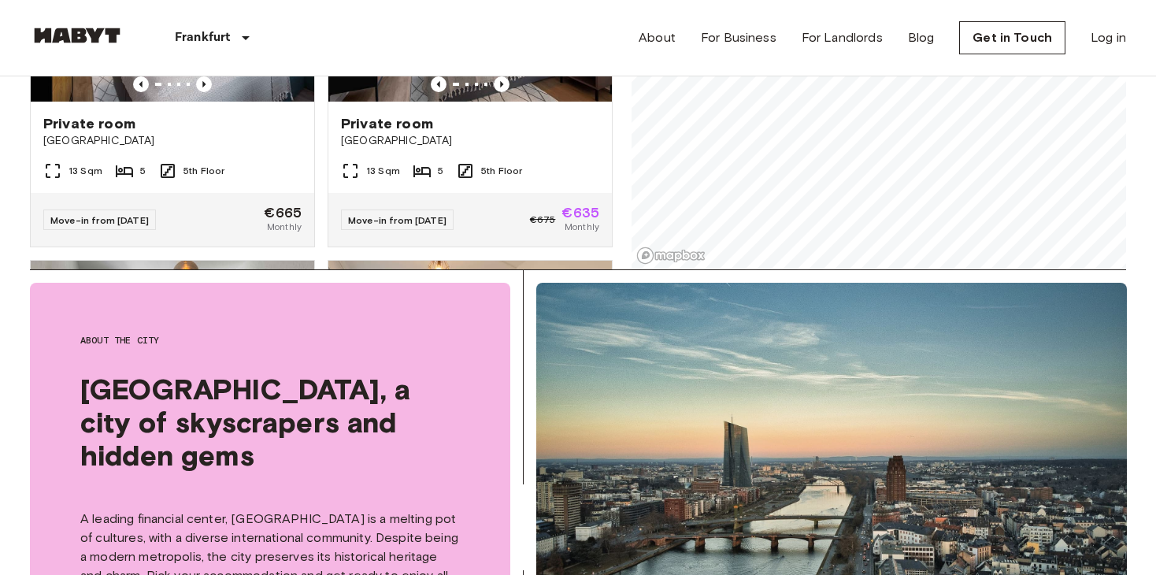
scroll to position [187, 0]
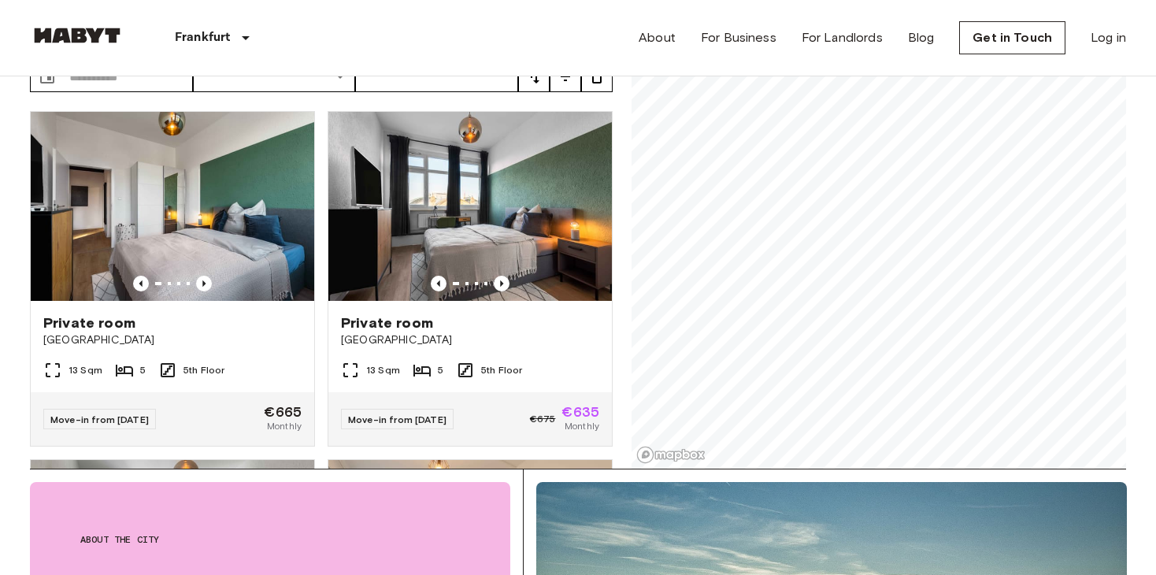
scroll to position [0, 0]
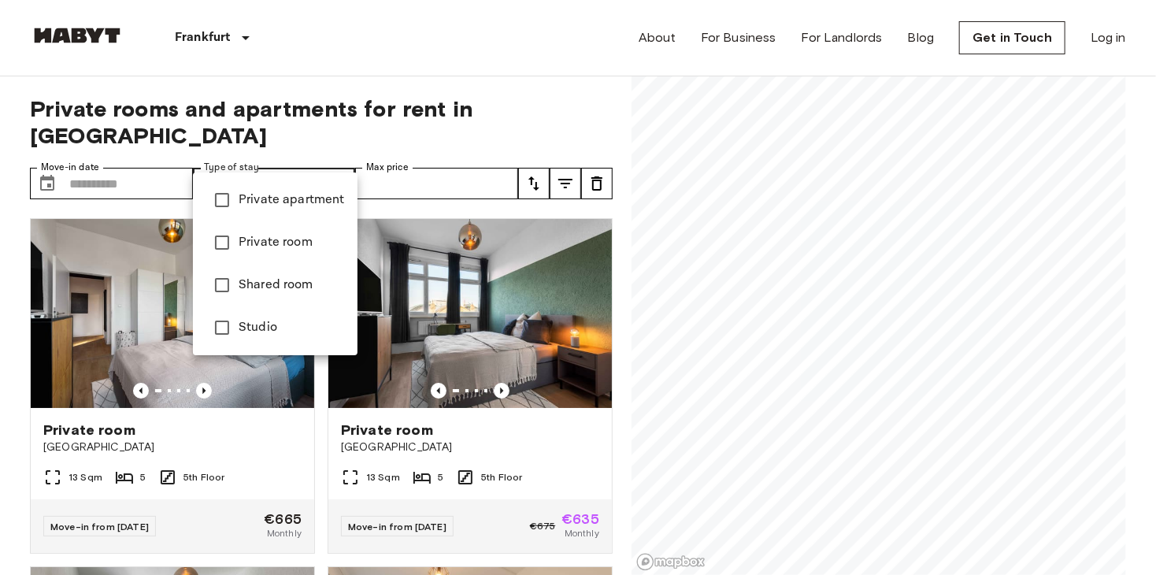
click at [300, 161] on div at bounding box center [583, 287] width 1167 height 575
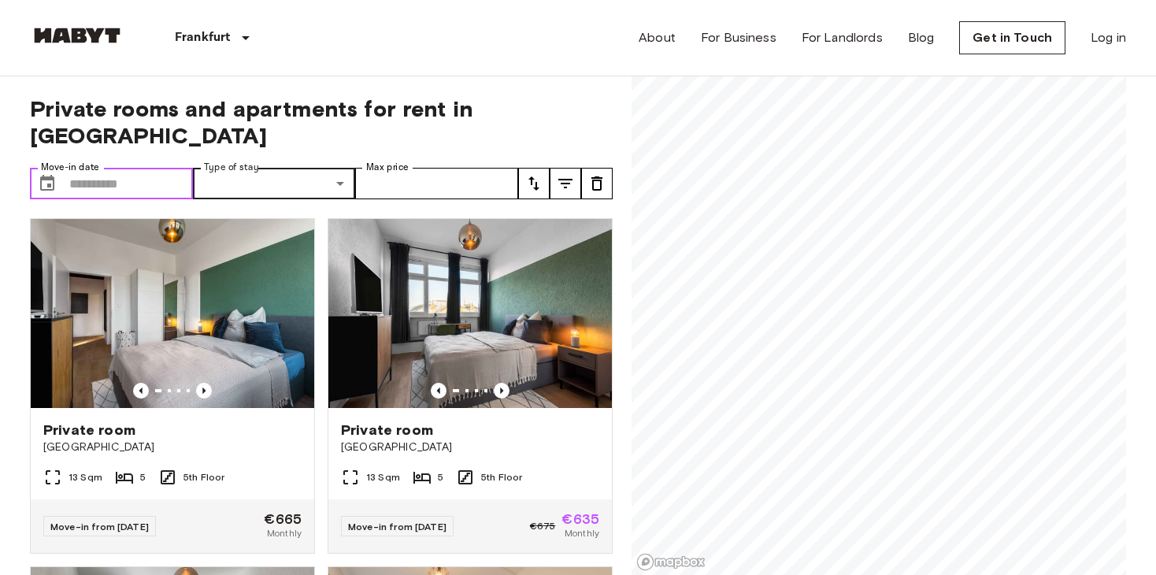
click at [71, 168] on input "Move-in date" at bounding box center [131, 183] width 124 height 31
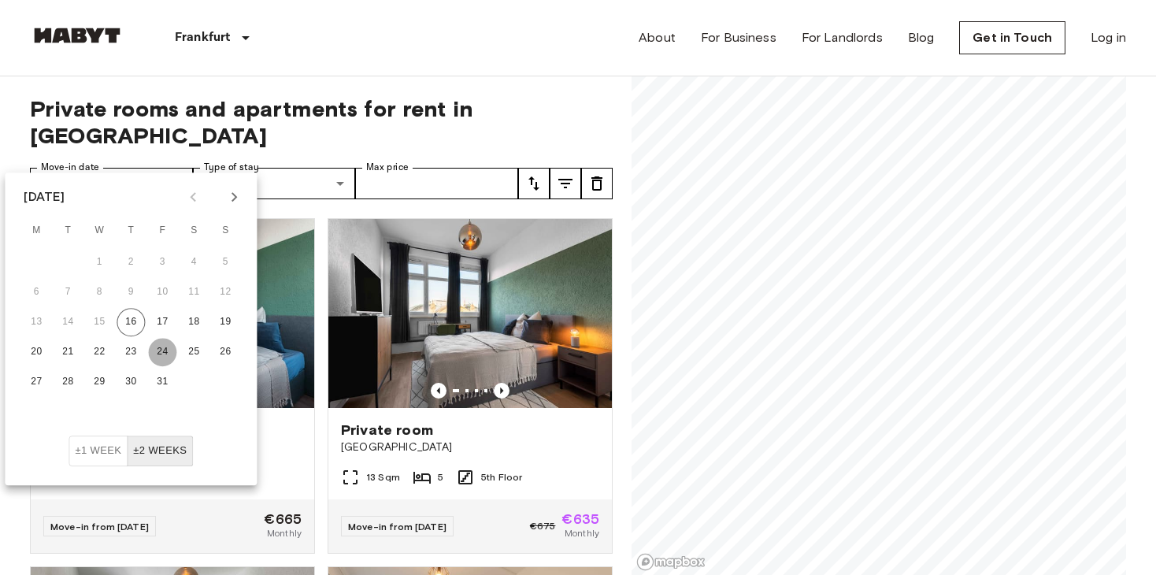
click at [161, 357] on button "24" at bounding box center [162, 352] width 28 height 28
type input "**********"
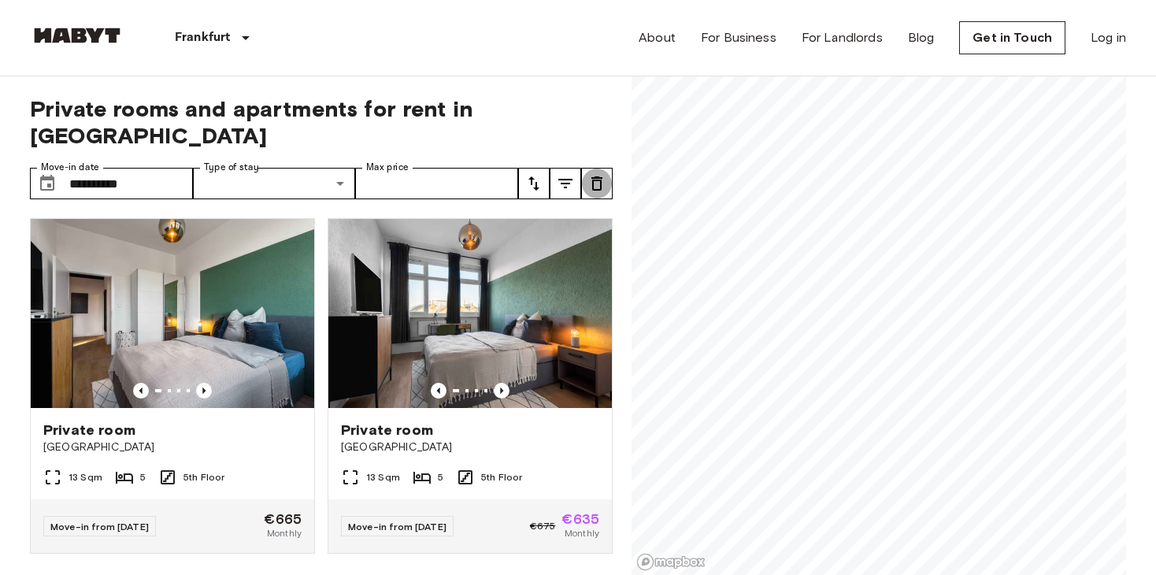
click at [607, 168] on button "tune" at bounding box center [596, 183] width 31 height 31
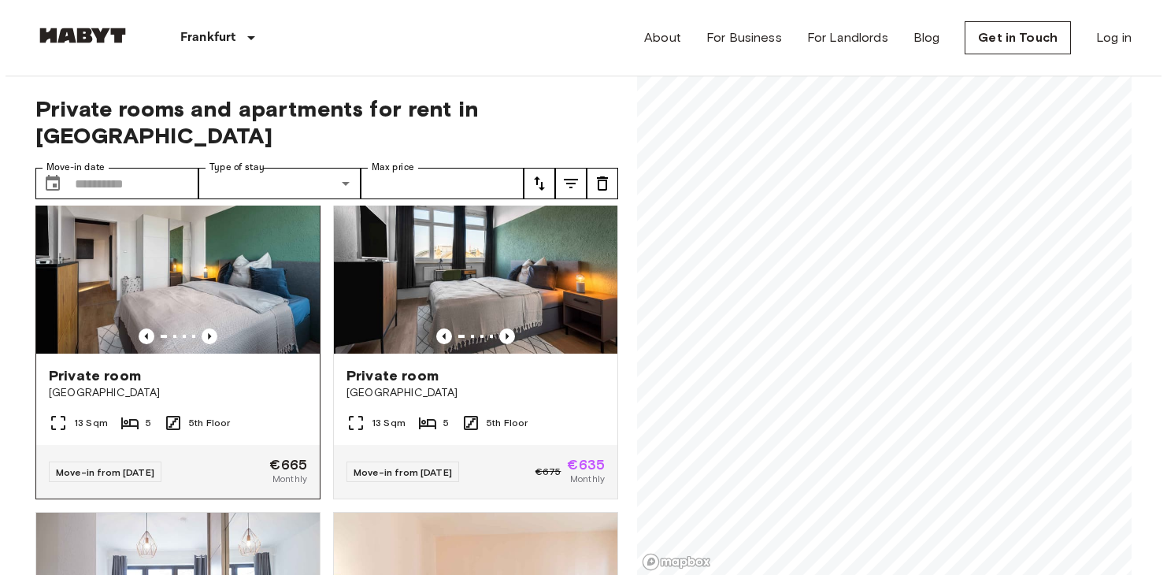
scroll to position [513, 0]
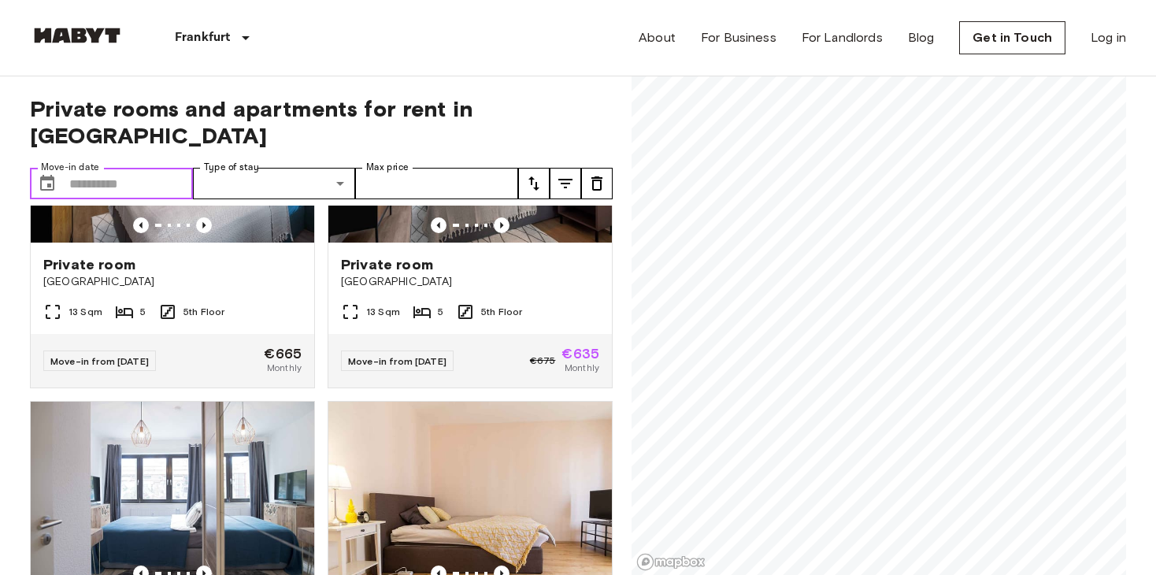
click at [89, 168] on input "Move-in date" at bounding box center [131, 183] width 124 height 31
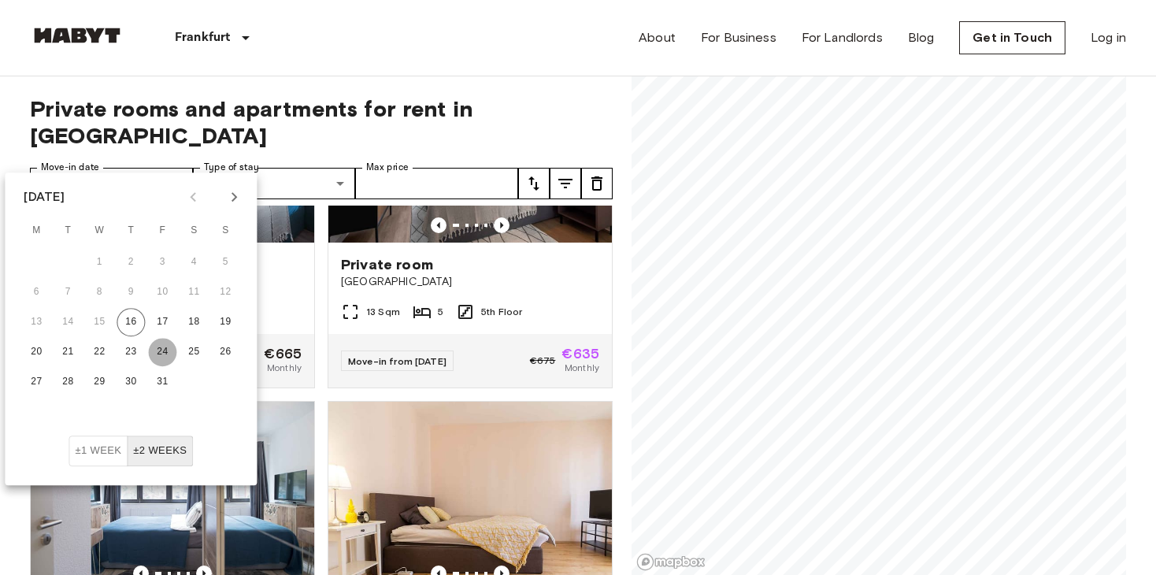
click at [161, 357] on button "24" at bounding box center [162, 352] width 28 height 28
type input "**********"
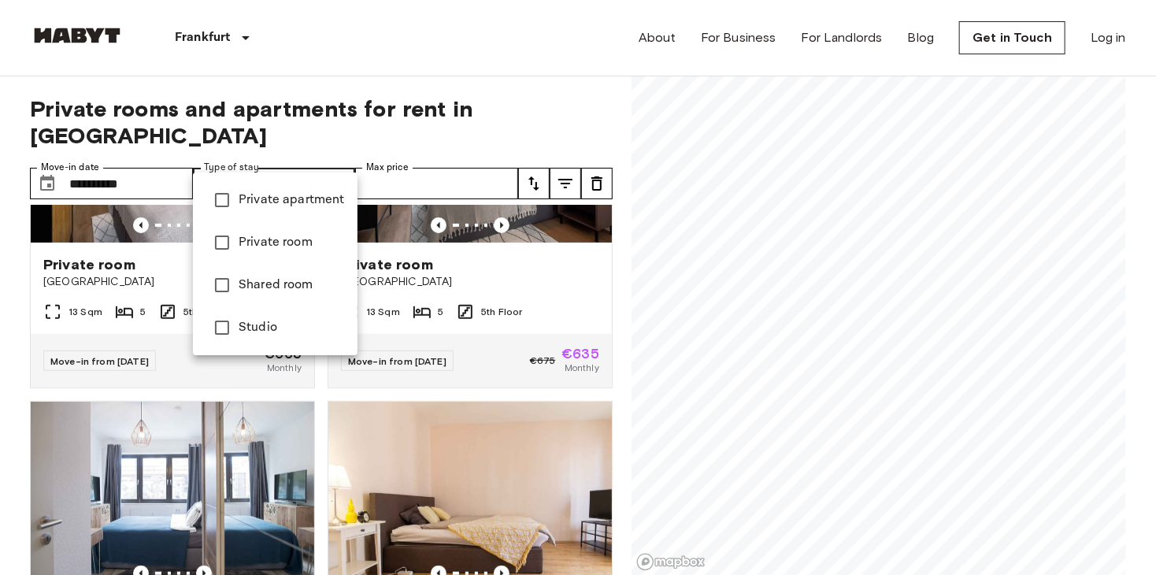
type input "**********"
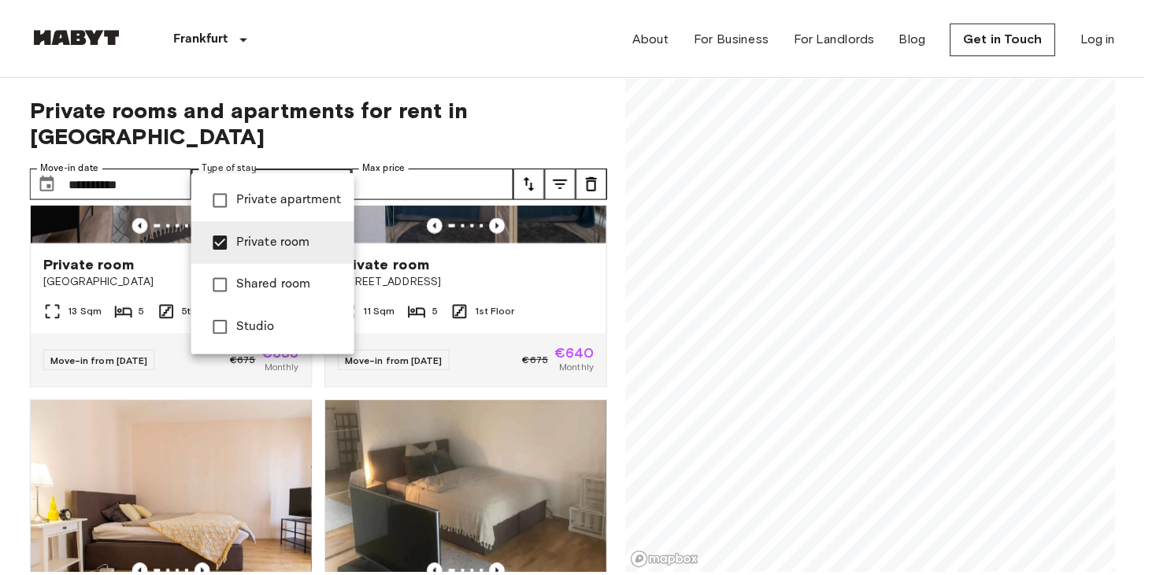
scroll to position [157, 0]
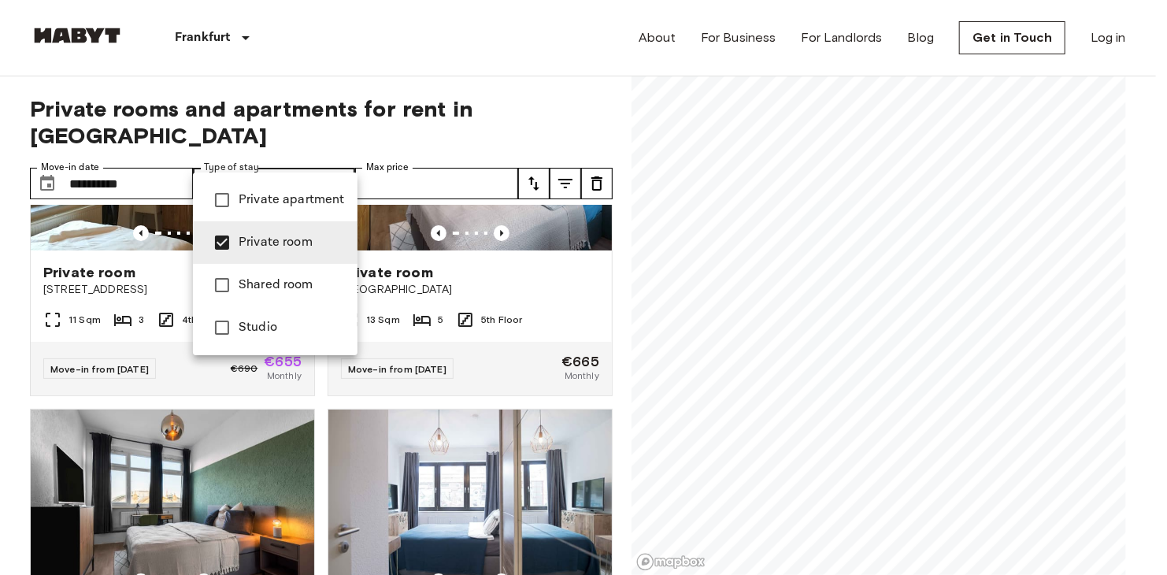
click at [544, 42] on div at bounding box center [583, 287] width 1167 height 575
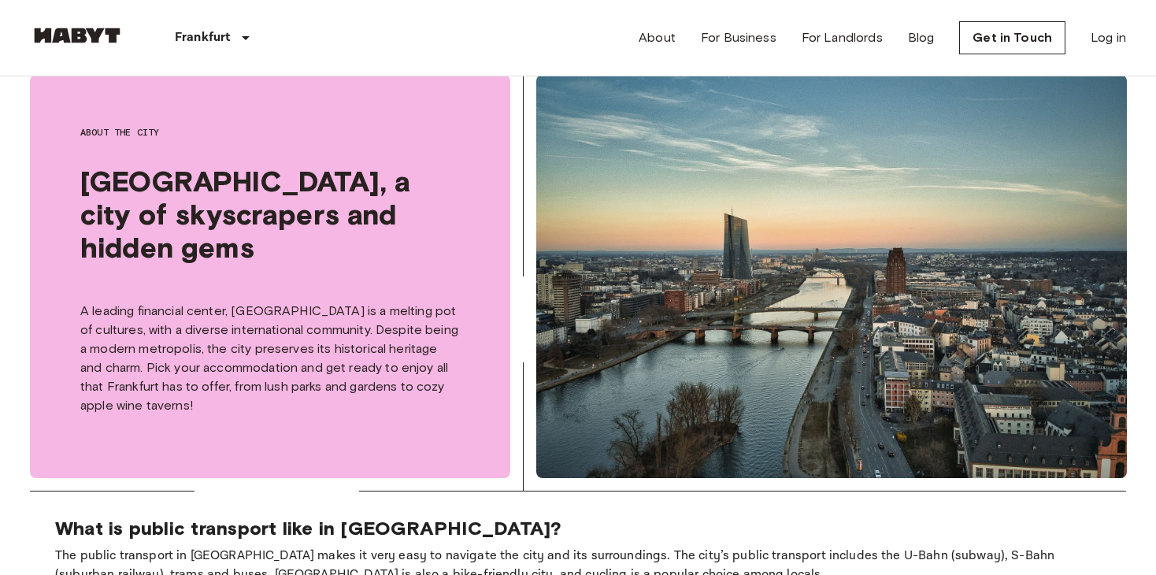
scroll to position [630, 0]
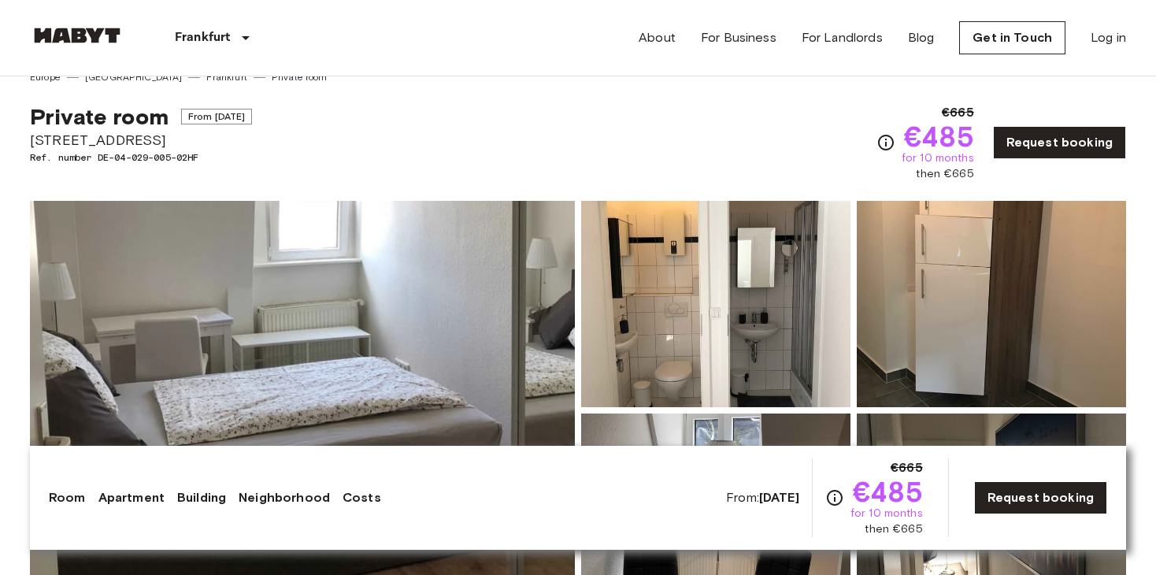
scroll to position [79, 0]
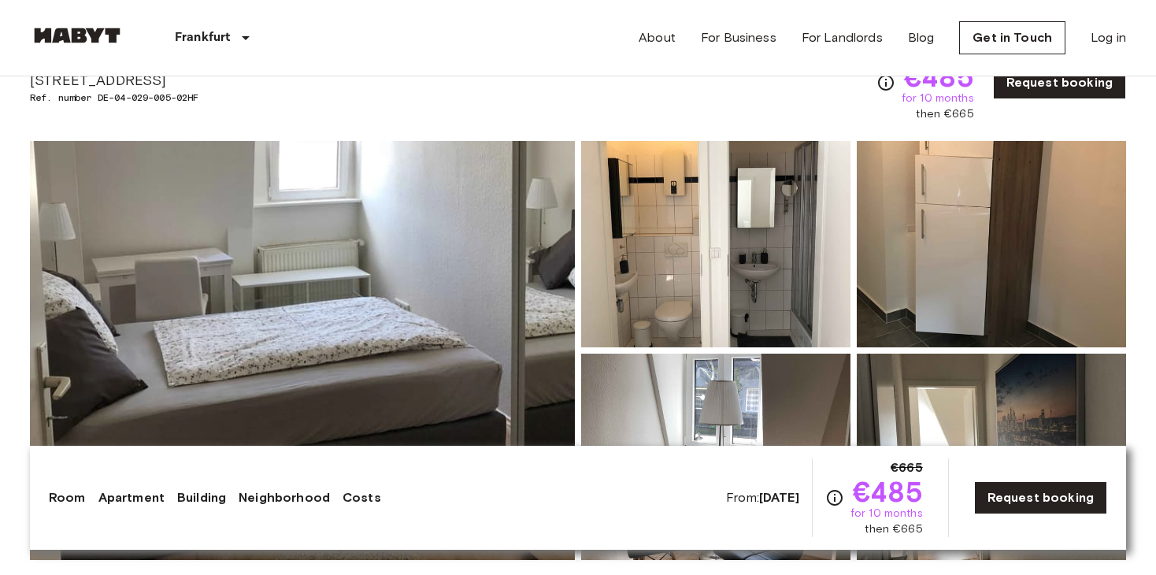
click at [690, 249] on img at bounding box center [715, 244] width 269 height 206
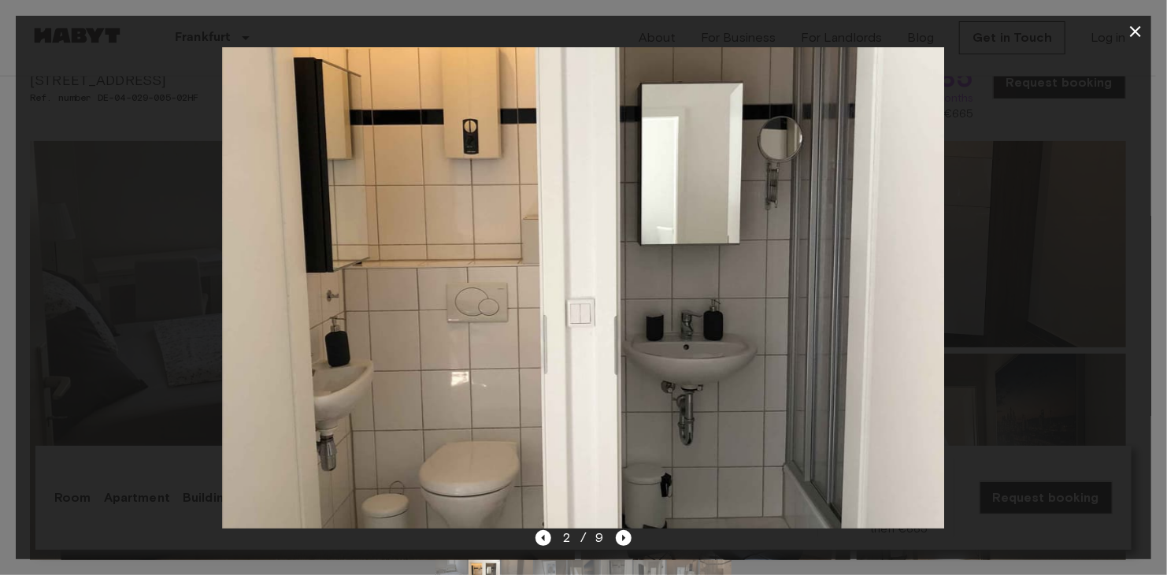
click at [1058, 272] on div at bounding box center [584, 287] width 1136 height 481
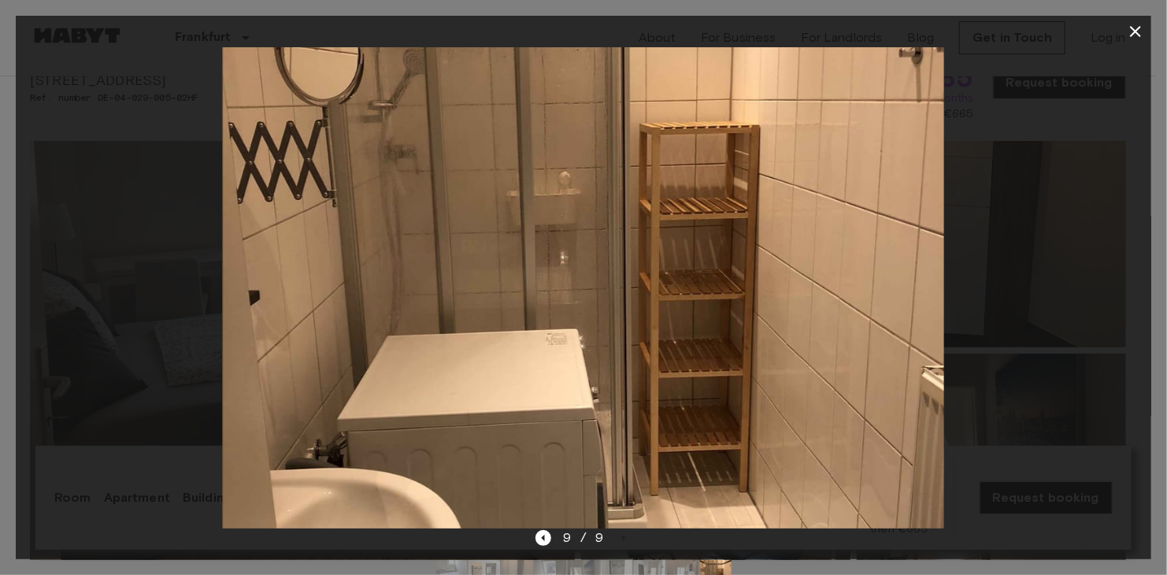
drag, startPoint x: 1102, startPoint y: 110, endPoint x: 1132, endPoint y: 60, distance: 59.0
click at [1128, 62] on div at bounding box center [584, 287] width 1136 height 481
click at [1137, 37] on icon "button" at bounding box center [1135, 31] width 19 height 19
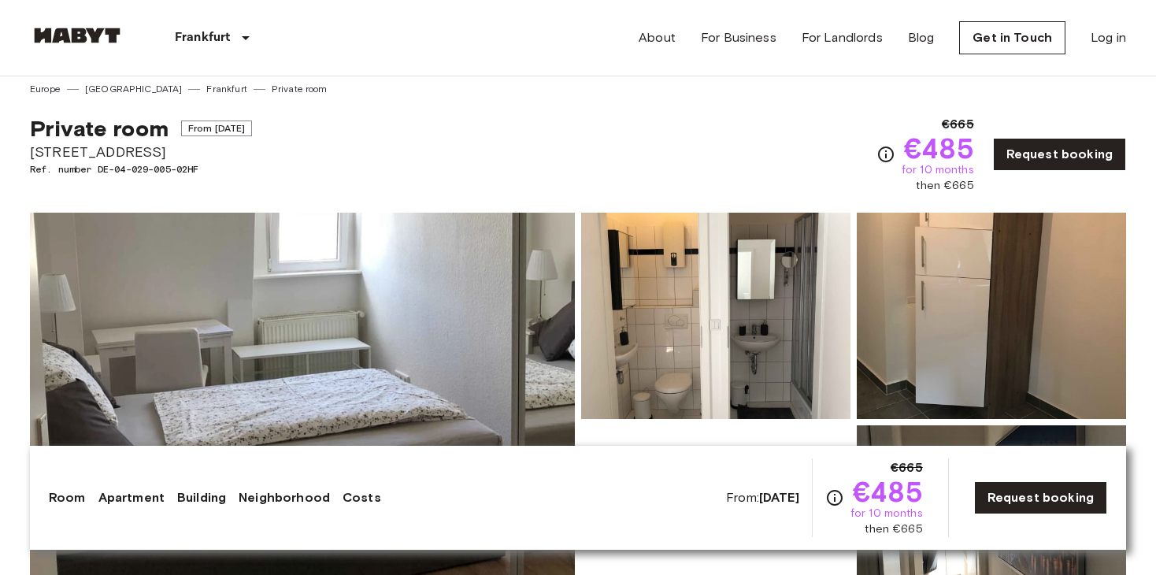
scroll to position [0, 0]
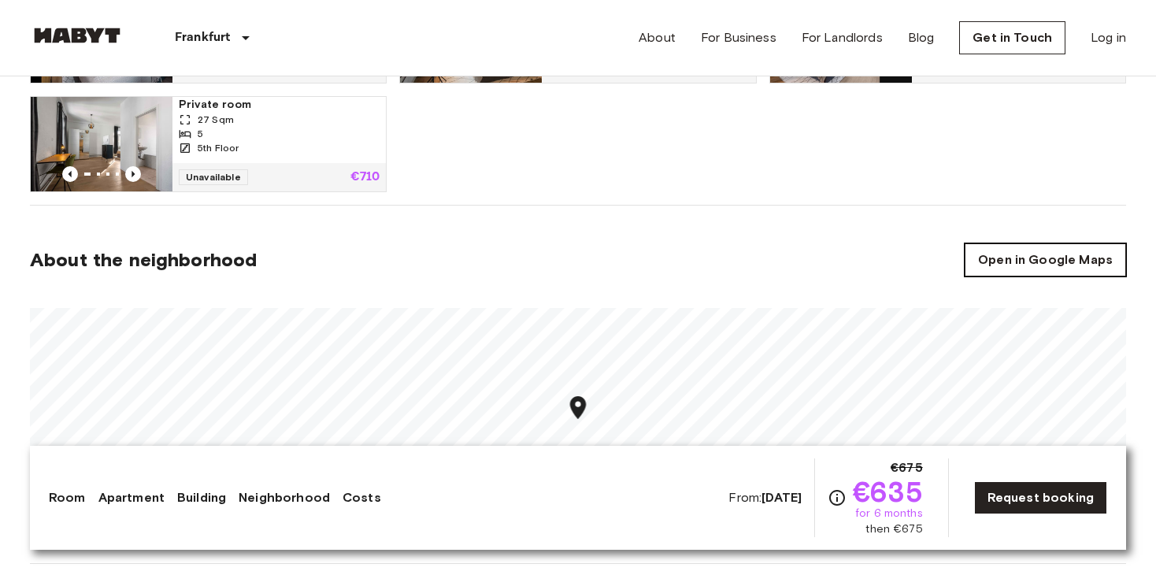
scroll to position [1024, 0]
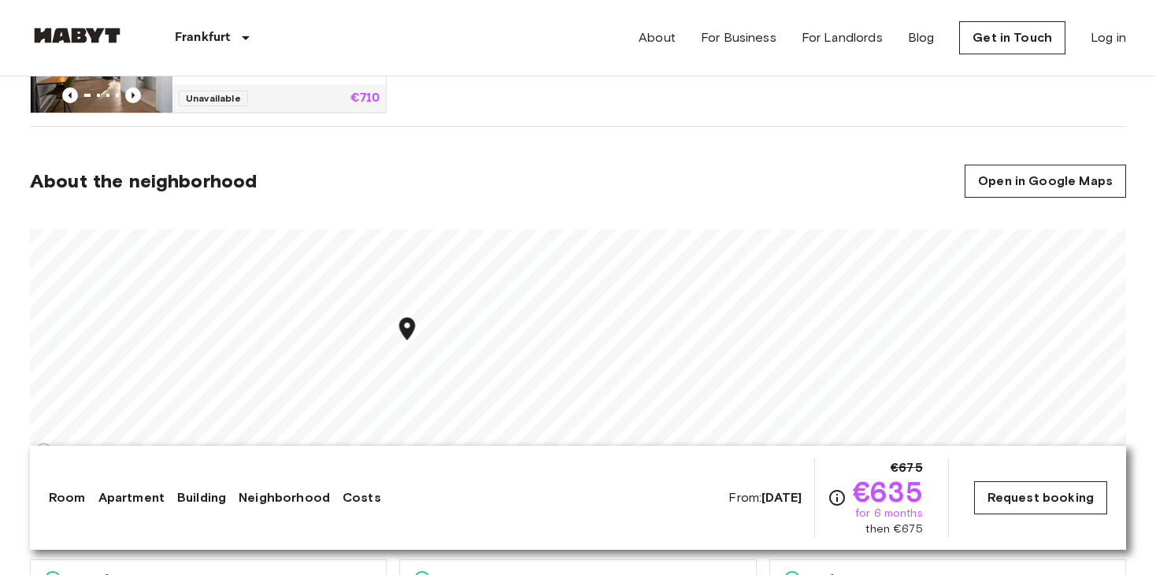
click at [1046, 495] on link "Request booking" at bounding box center [1040, 497] width 133 height 33
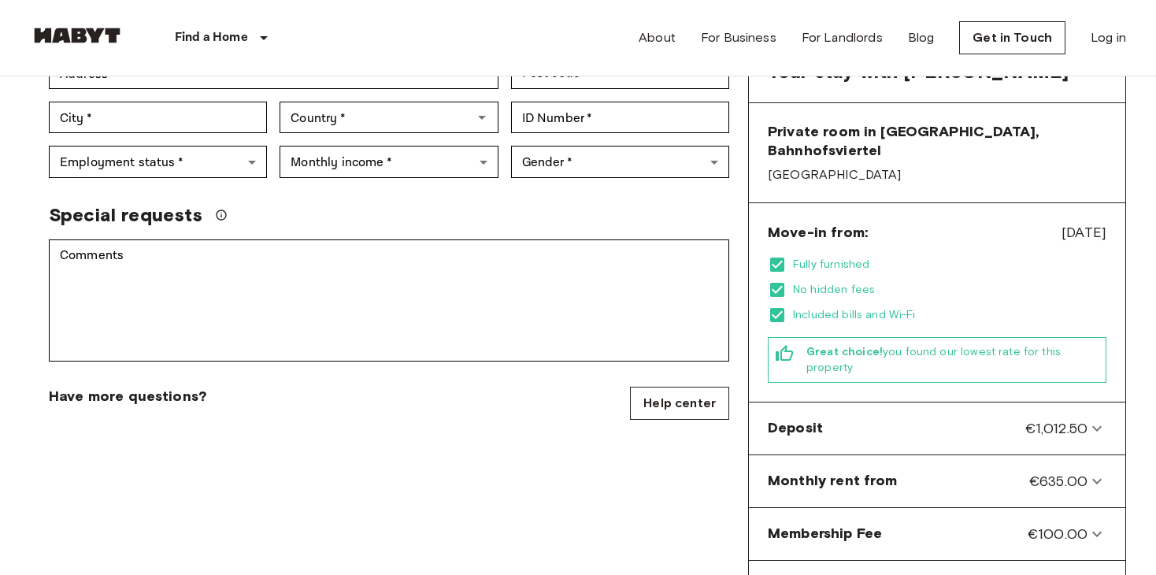
scroll to position [425, 0]
